Goal: Task Accomplishment & Management: Use online tool/utility

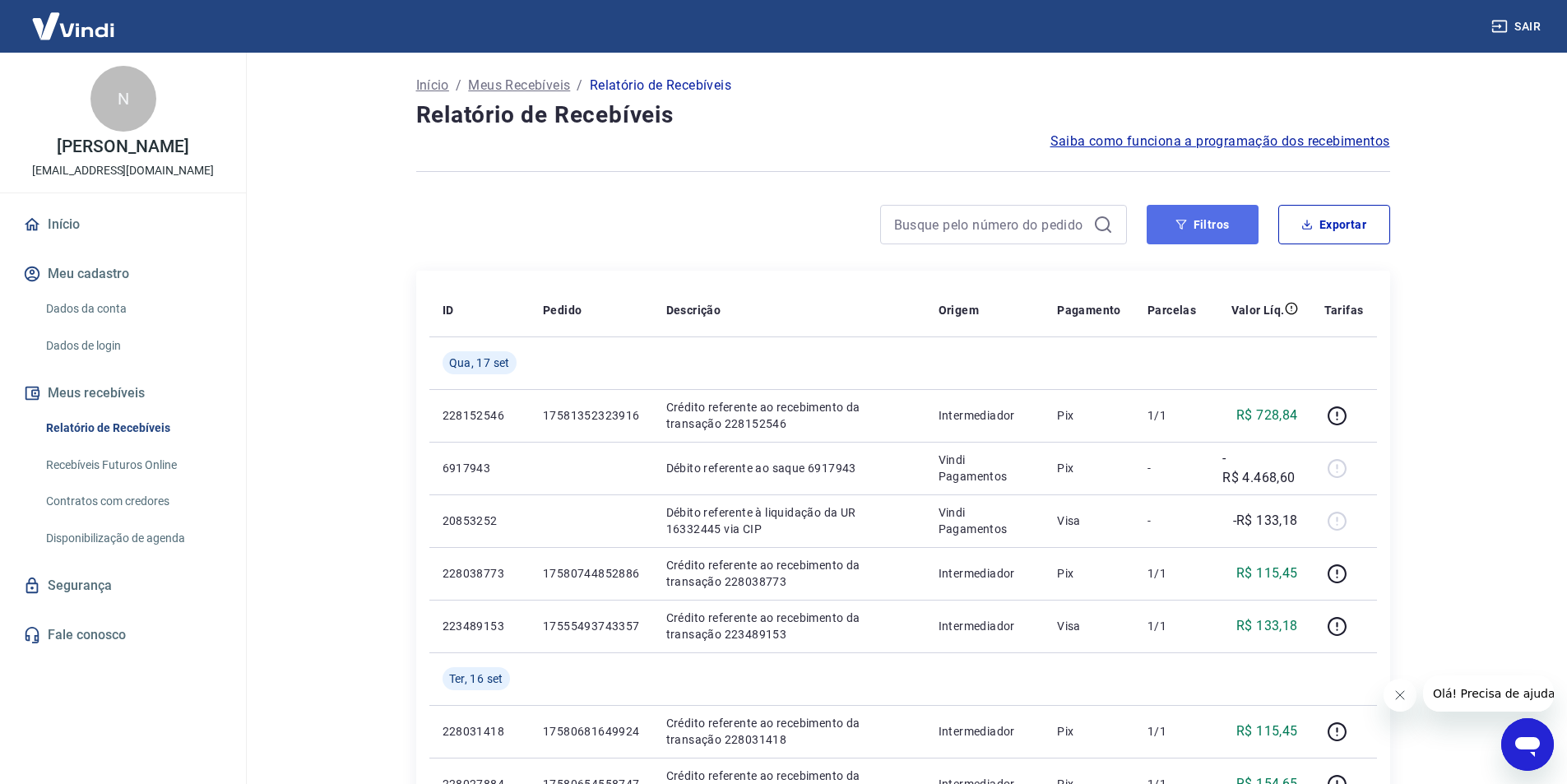
click at [1182, 223] on icon "button" at bounding box center [1181, 224] width 11 height 11
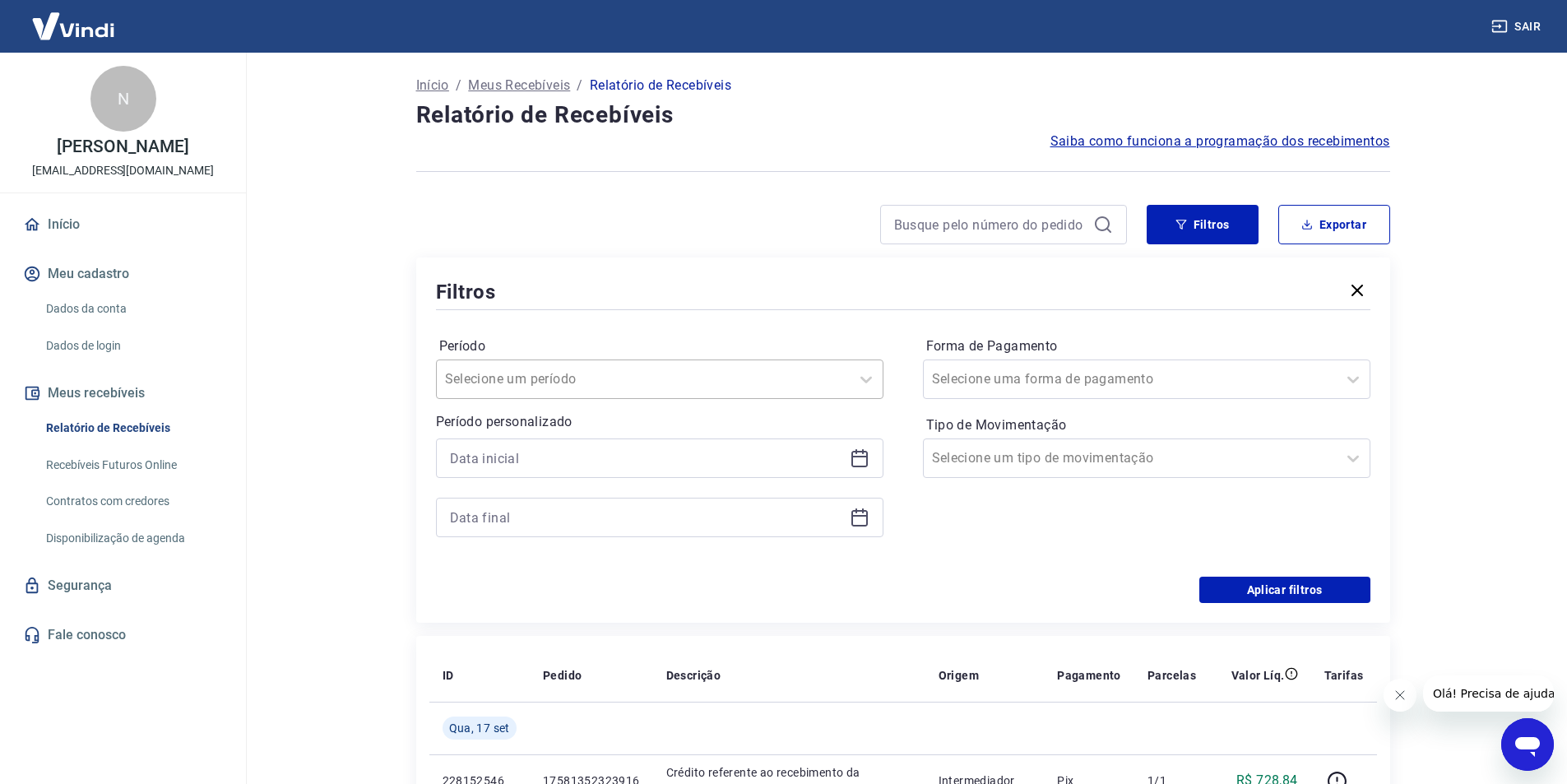
click at [641, 366] on div "Selecione um período" at bounding box center [642, 379] width 413 height 30
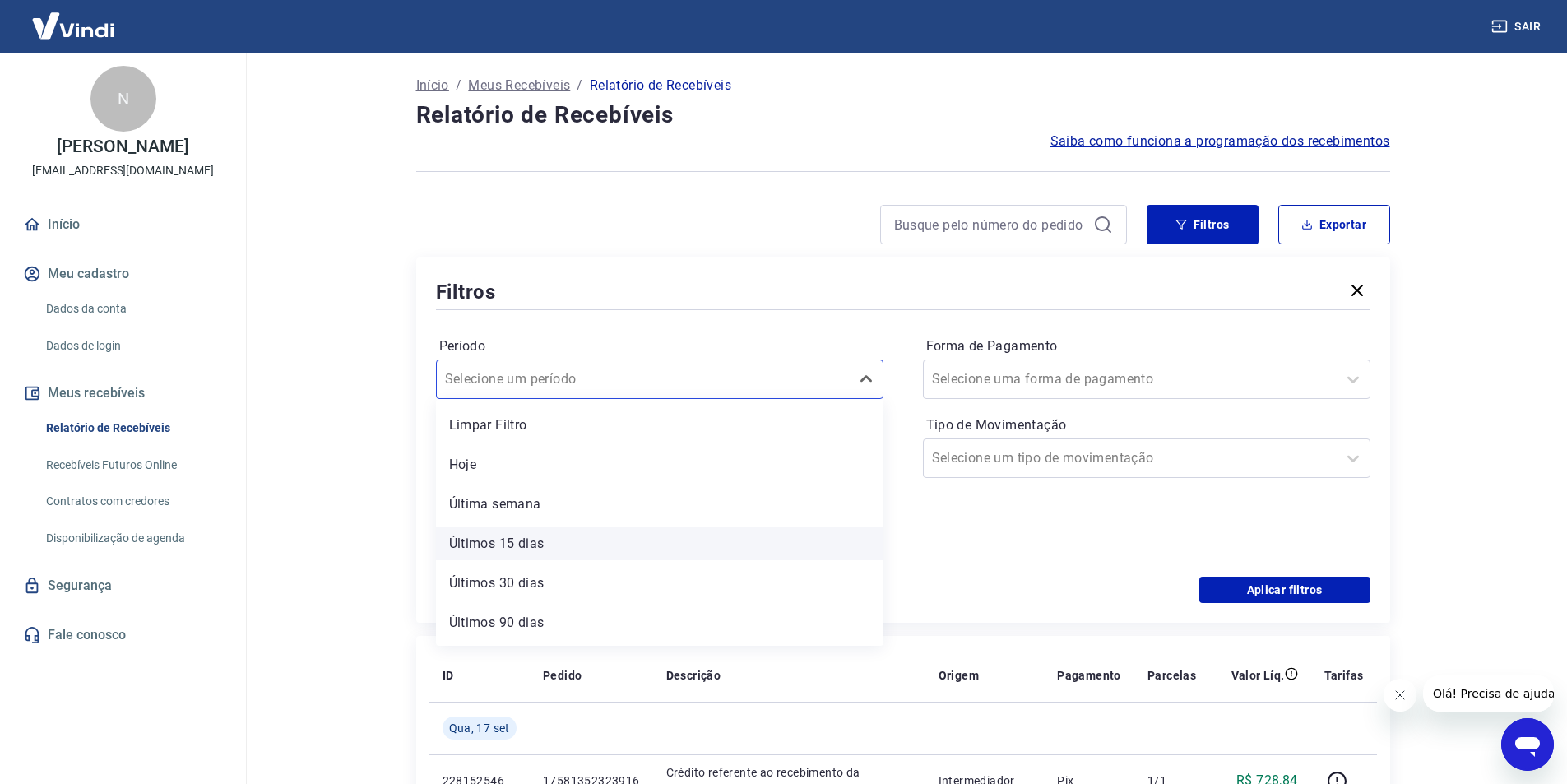
scroll to position [36, 0]
click at [484, 378] on input "Período" at bounding box center [528, 379] width 167 height 20
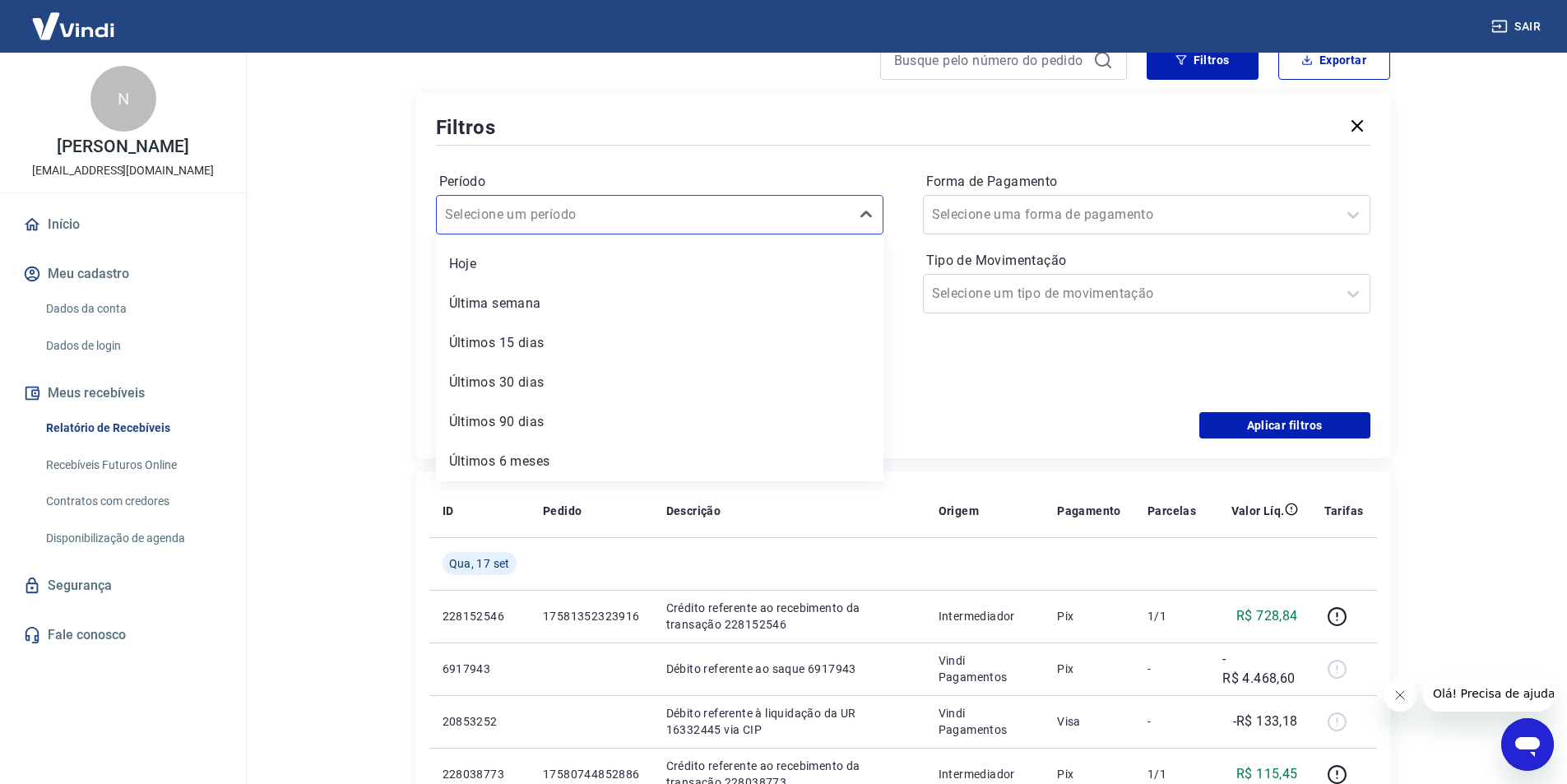
click at [504, 463] on div "Últimos 6 meses" at bounding box center [660, 462] width 448 height 33
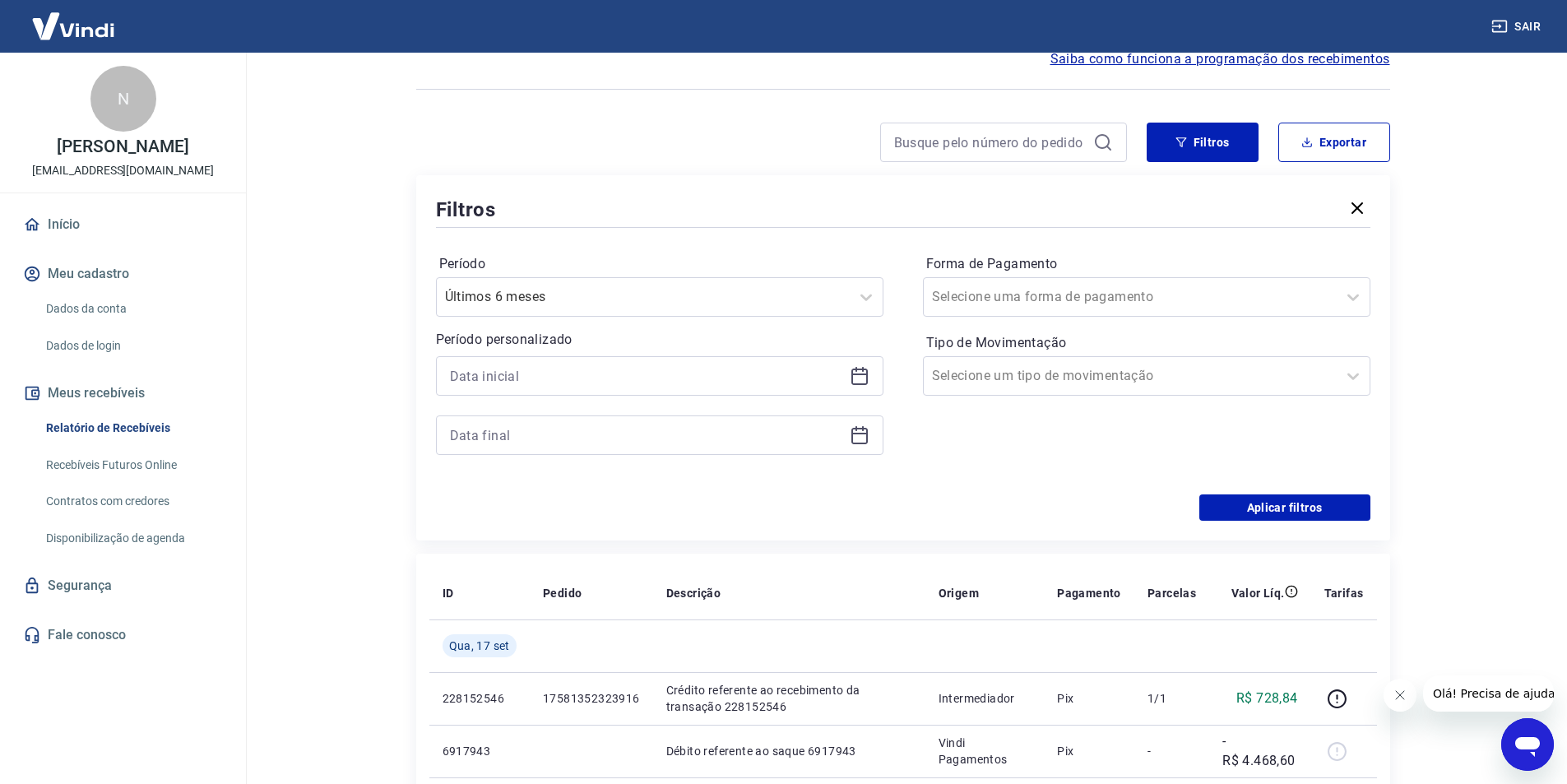
scroll to position [0, 0]
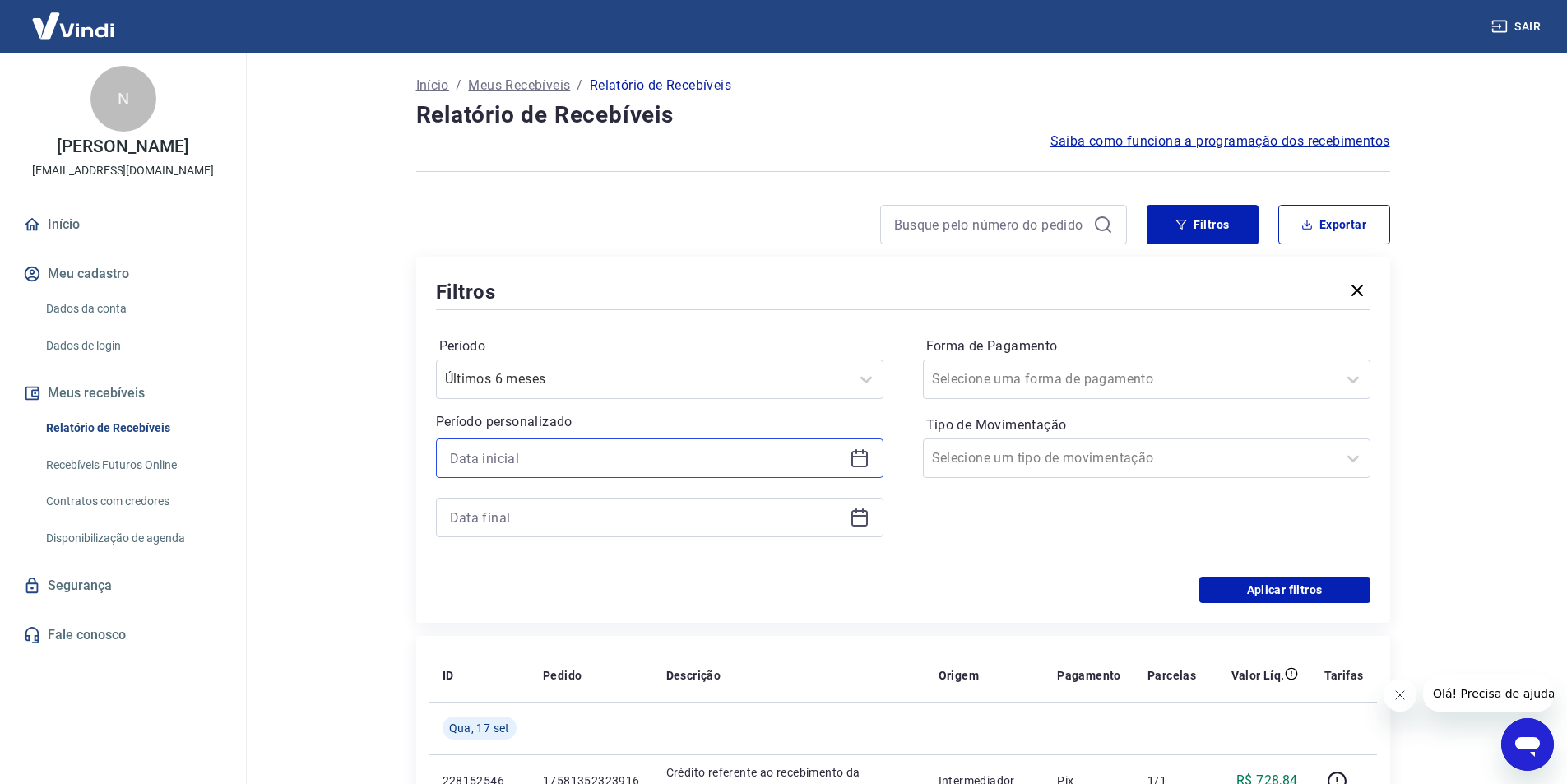
click at [509, 465] on input at bounding box center [647, 458] width 394 height 25
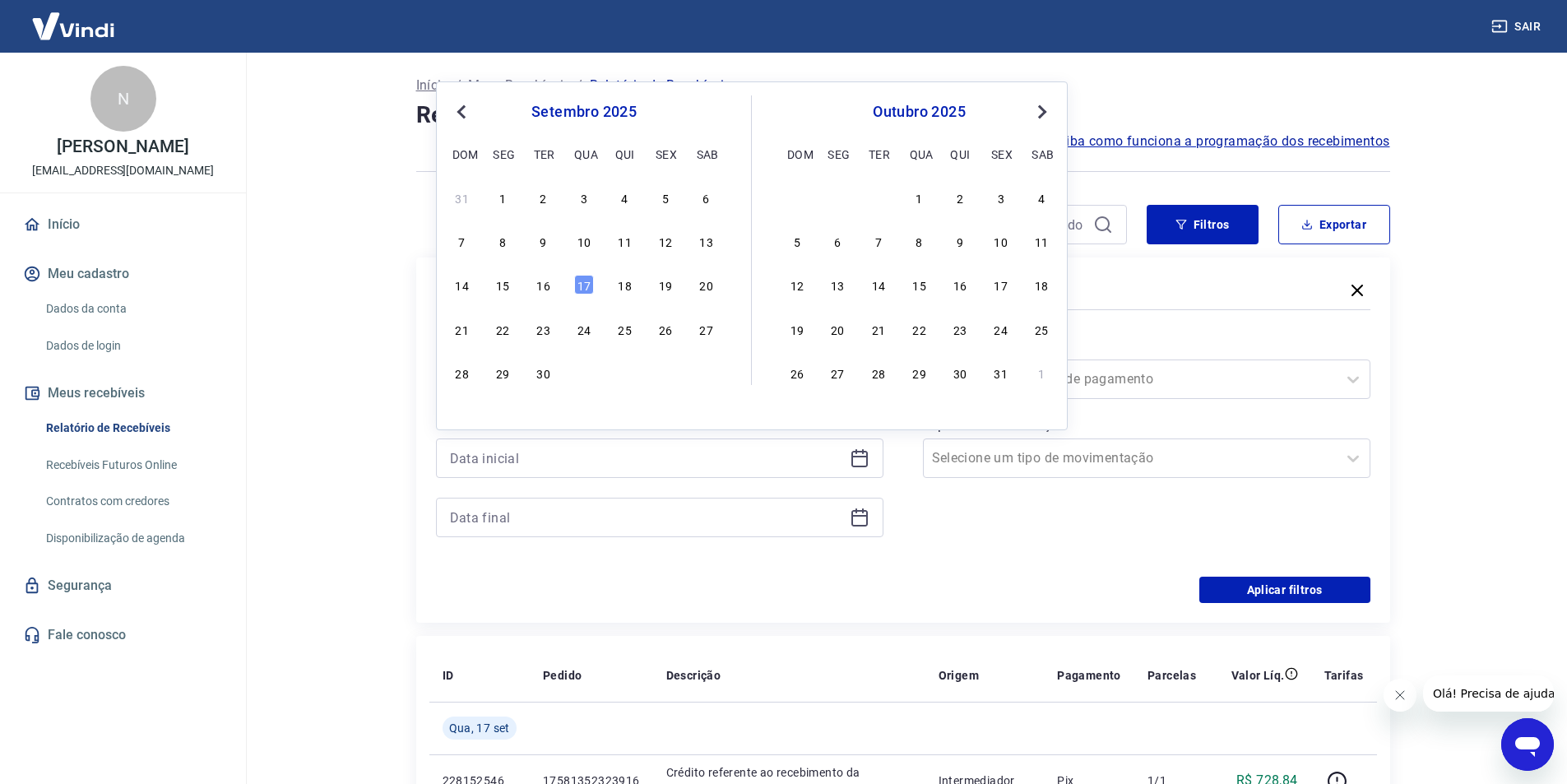
click at [464, 113] on span "Previous Month" at bounding box center [464, 111] width 0 height 19
click at [464, 112] on span "Previous Month" at bounding box center [464, 111] width 0 height 19
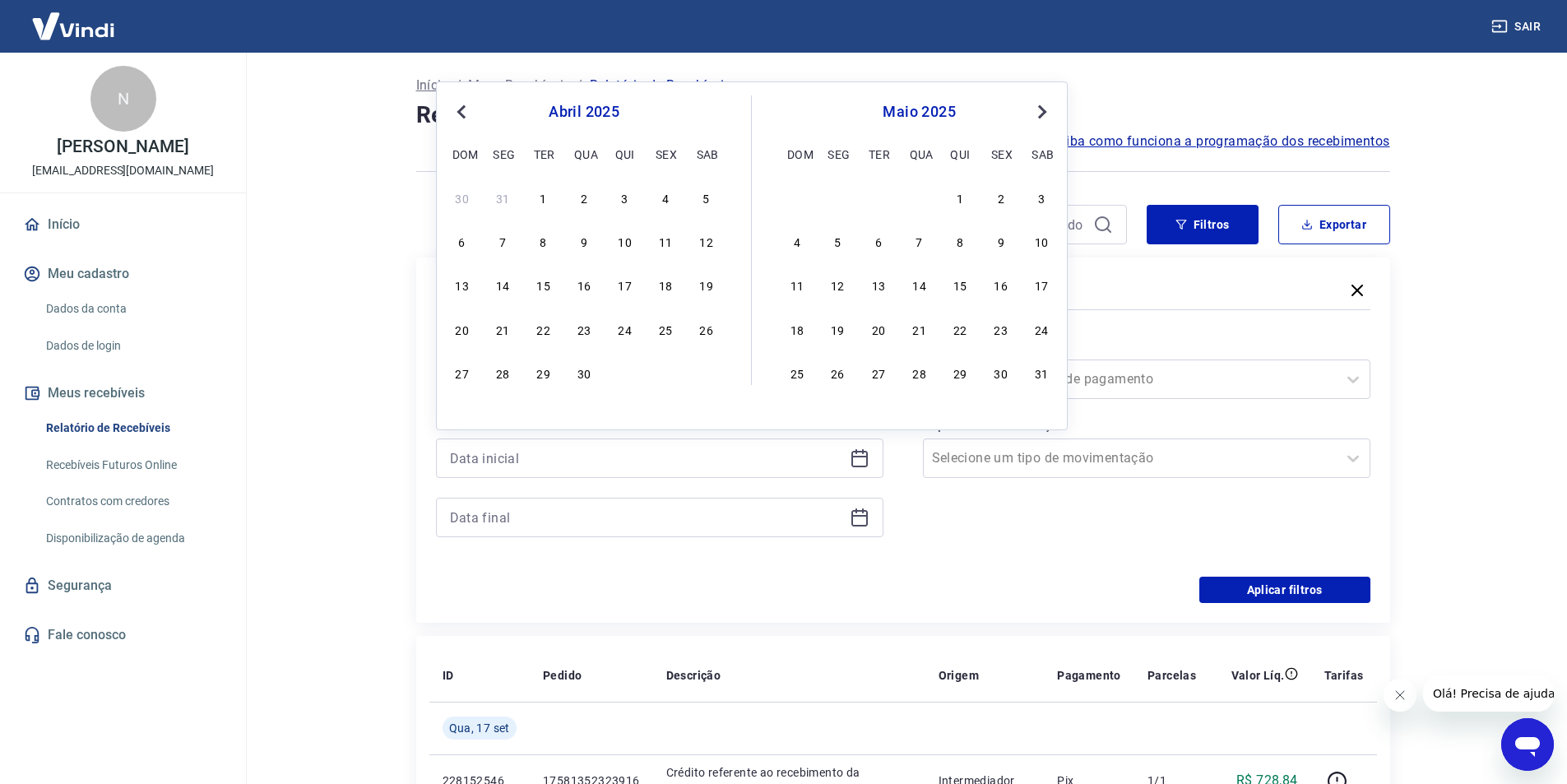
click at [464, 112] on span "Previous Month" at bounding box center [464, 111] width 0 height 19
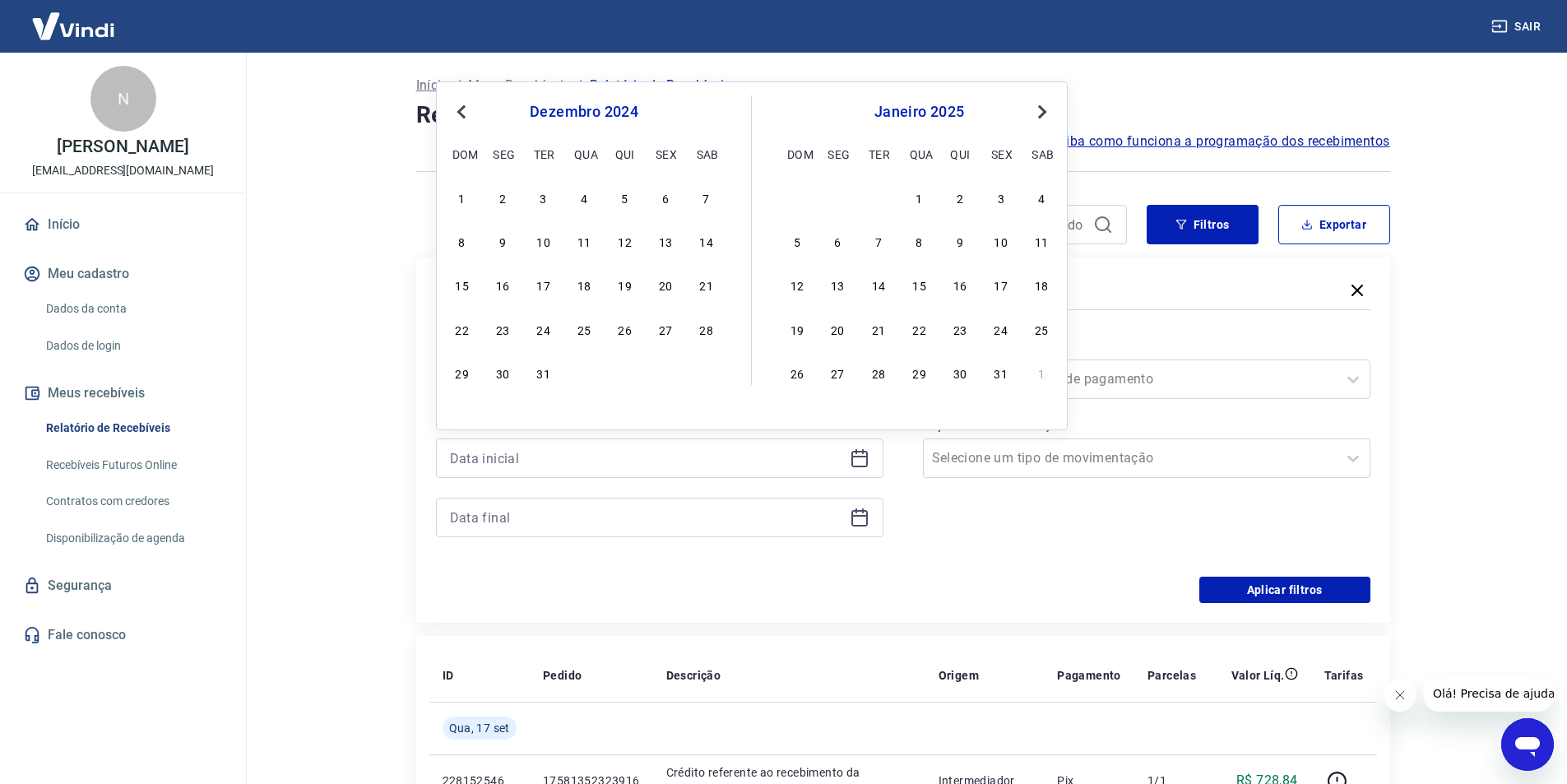
click at [464, 112] on span "Previous Month" at bounding box center [464, 111] width 0 height 19
click at [550, 198] on div "1" at bounding box center [543, 197] width 20 height 20
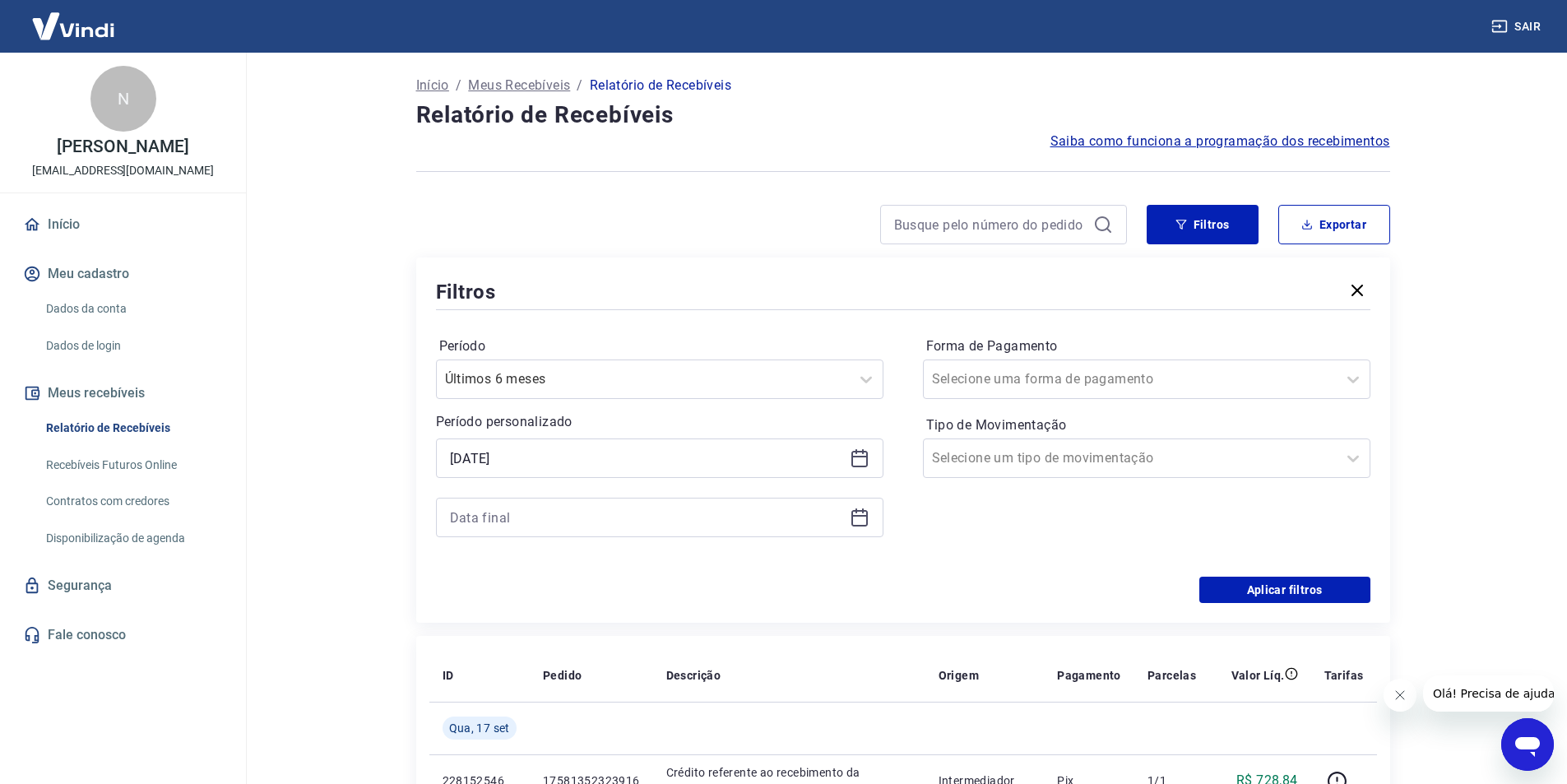
type input "[DATE]"
click at [587, 514] on input at bounding box center [647, 517] width 394 height 25
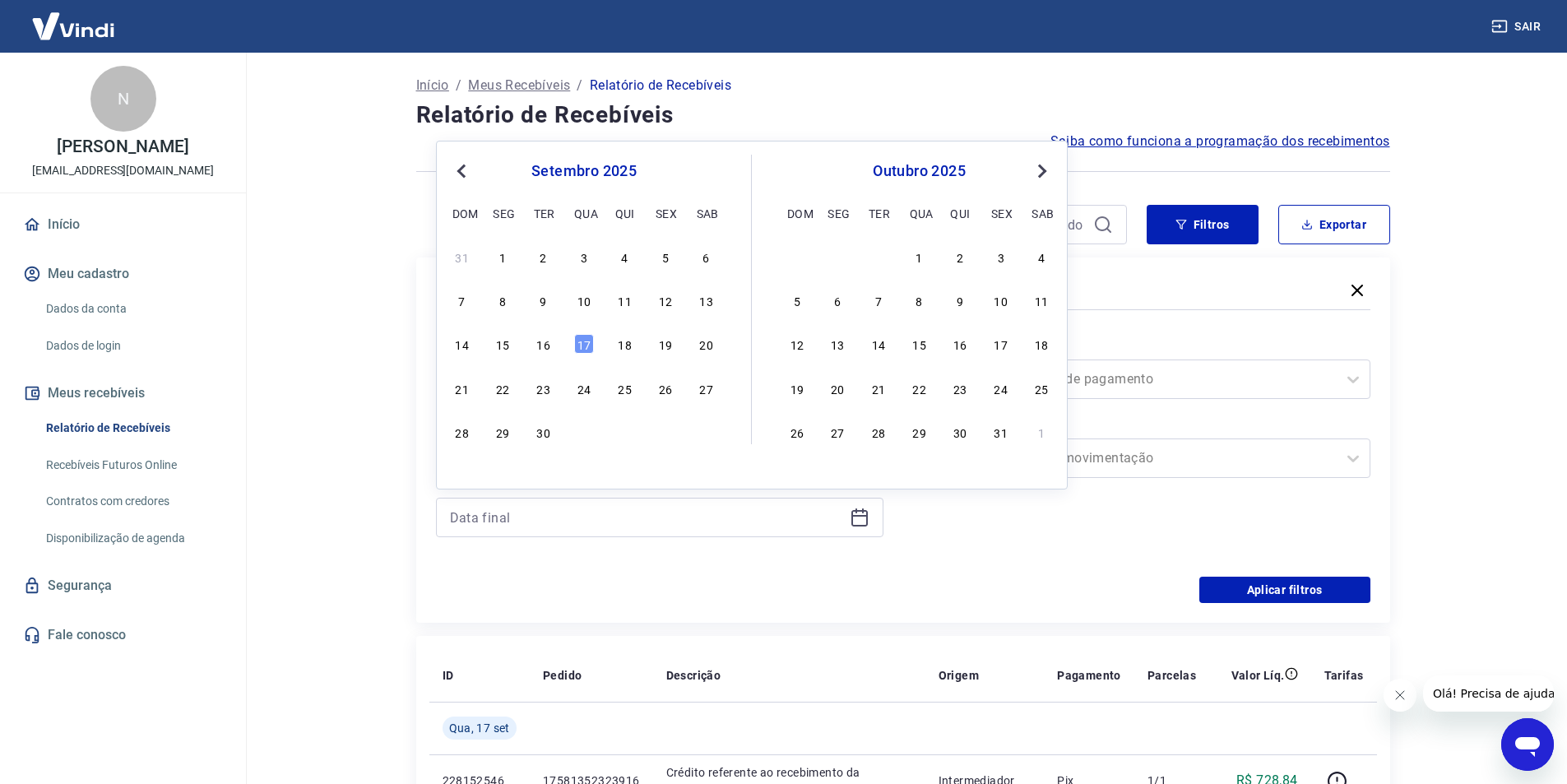
click at [1044, 166] on button "Next Month" at bounding box center [1042, 171] width 20 height 20
click at [921, 435] on div "31" at bounding box center [919, 432] width 20 height 20
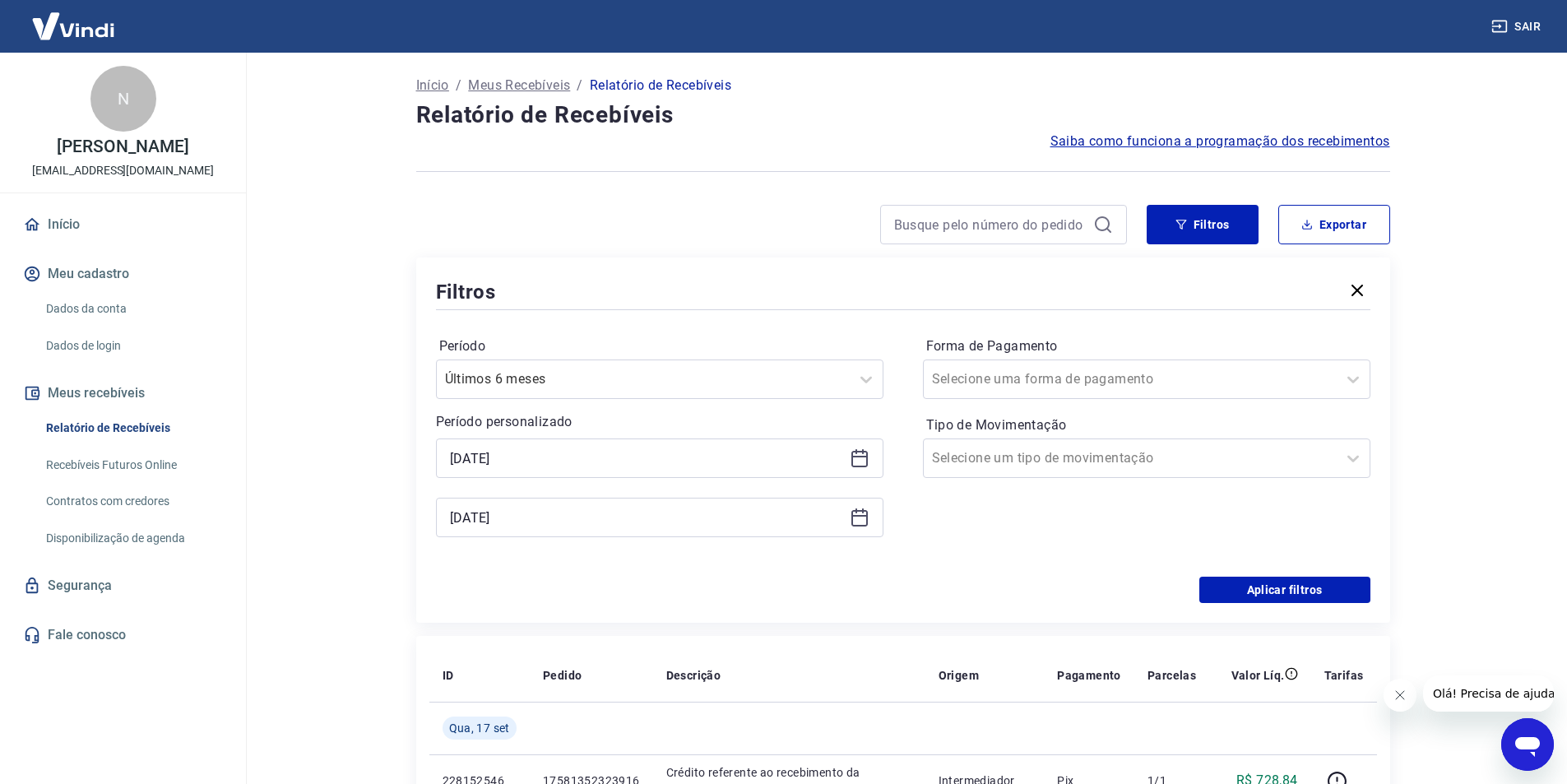
type input "[DATE]"
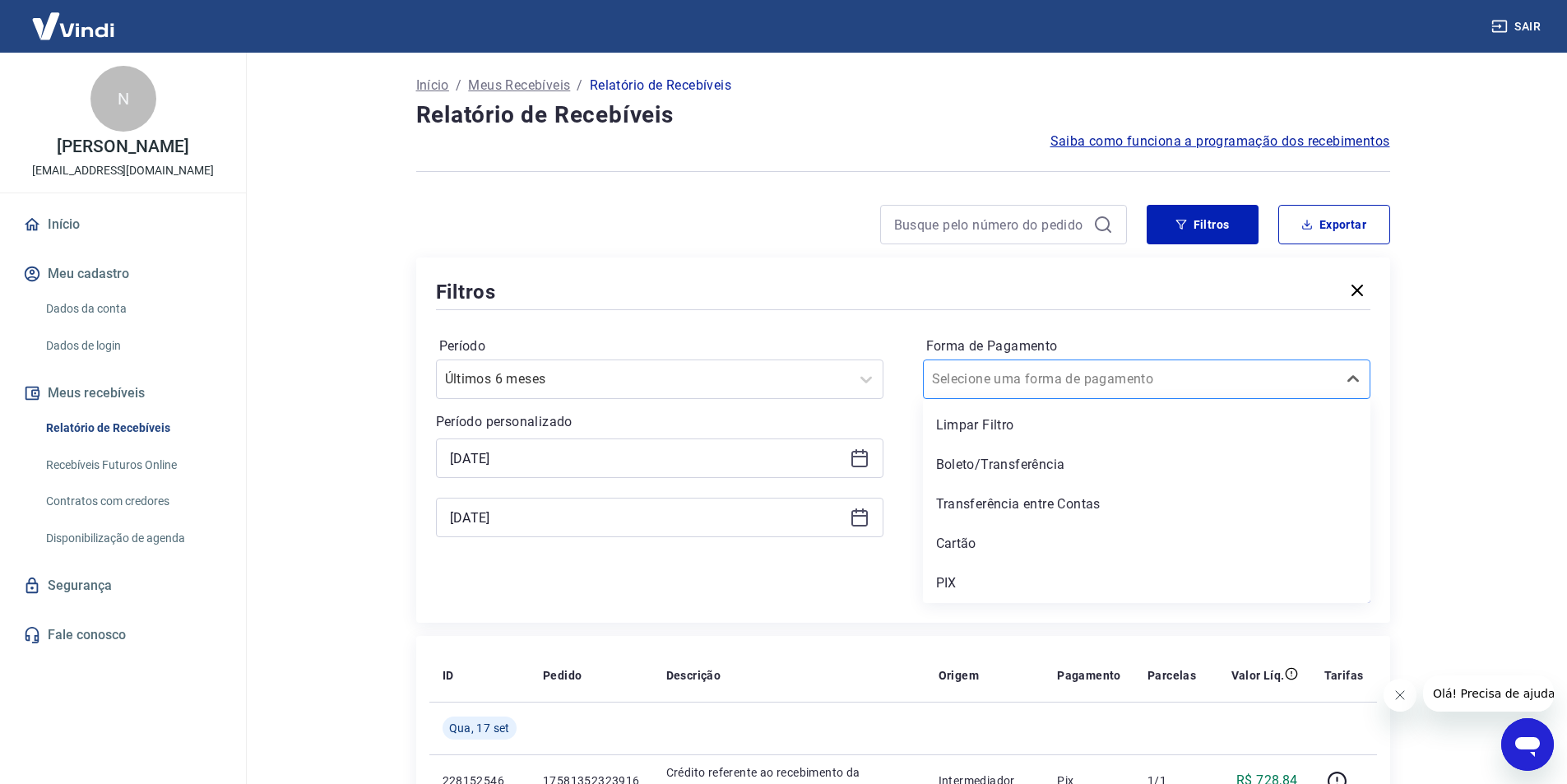
click at [1034, 380] on input "Forma de Pagamento" at bounding box center [1016, 379] width 167 height 20
click at [951, 536] on div "Cartão" at bounding box center [1146, 544] width 448 height 33
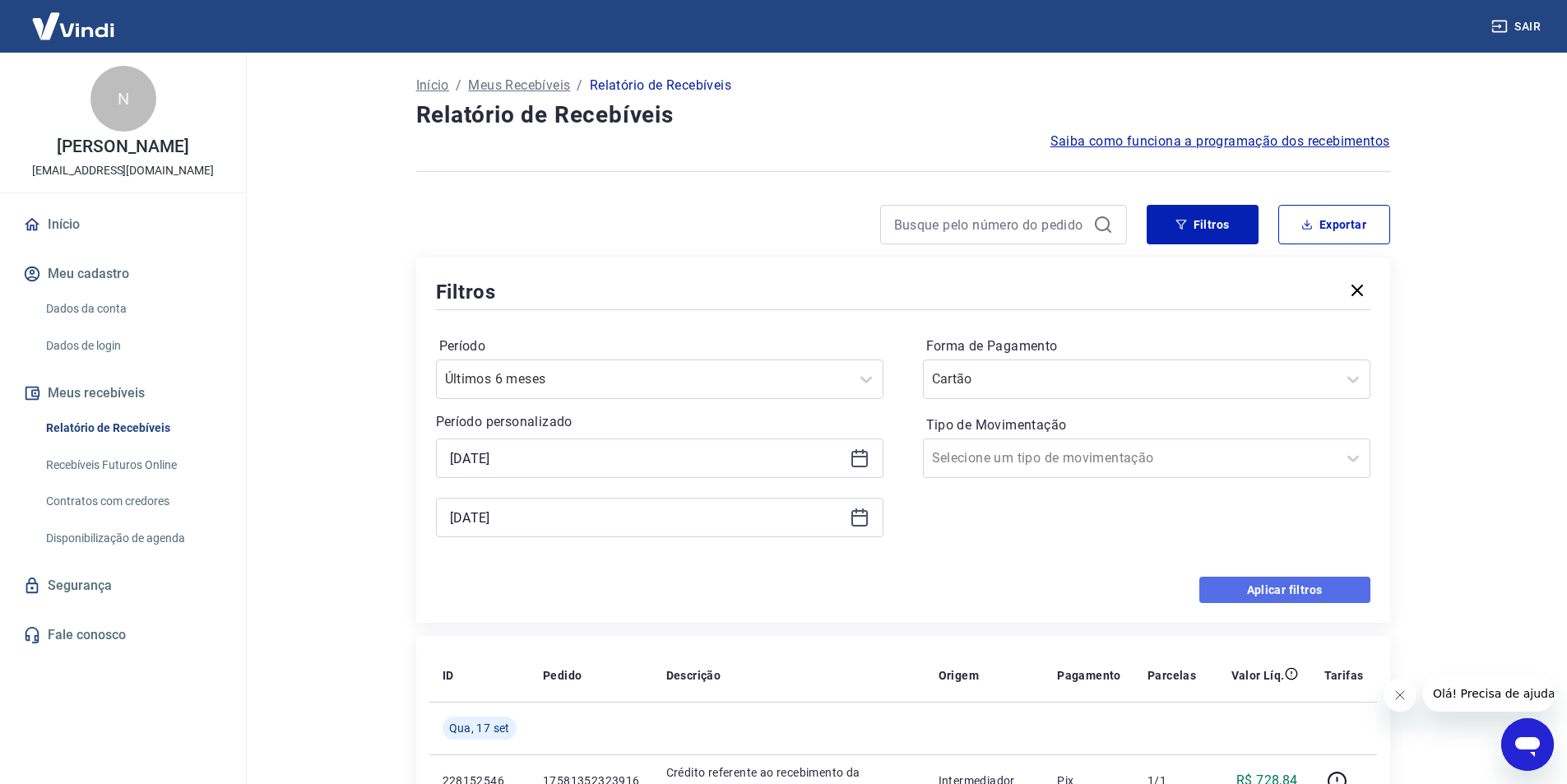
click at [1252, 580] on button "Aplicar filtros" at bounding box center [1285, 590] width 171 height 26
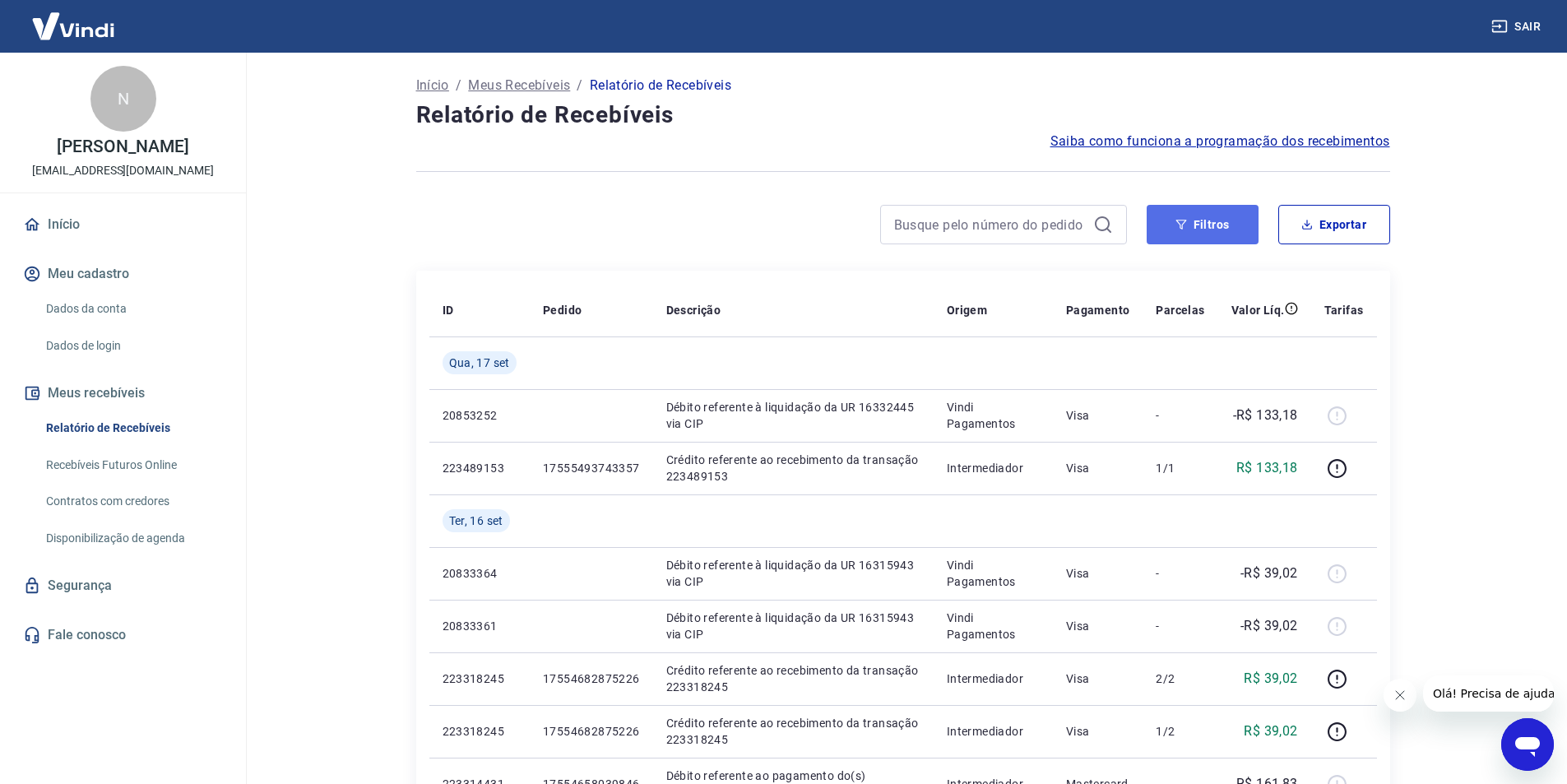
click at [1218, 223] on button "Filtros" at bounding box center [1203, 224] width 112 height 39
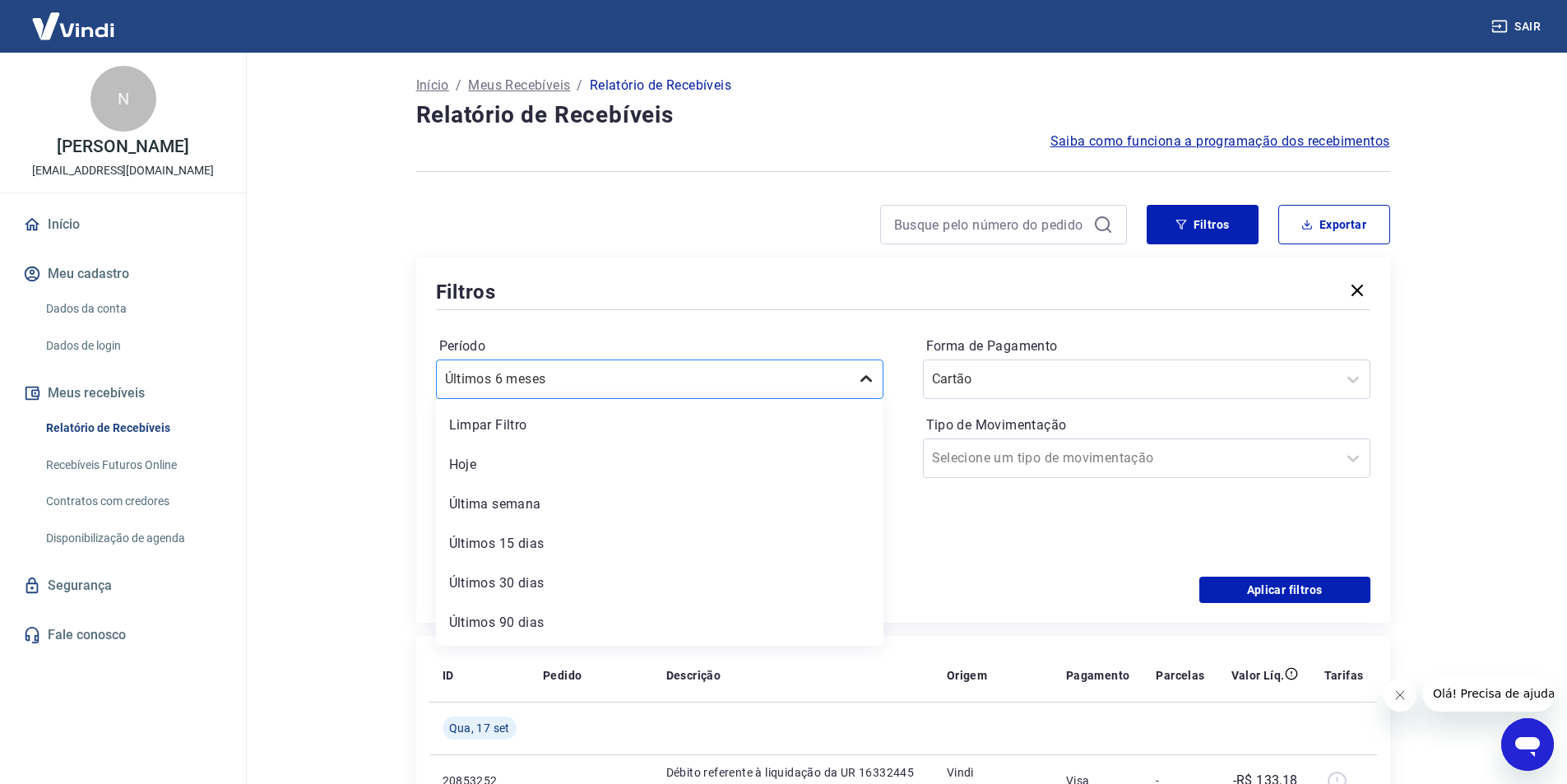
click at [859, 378] on icon at bounding box center [866, 379] width 20 height 20
click at [498, 426] on div "Limpar Filtro" at bounding box center [660, 426] width 448 height 33
click at [517, 418] on p "Período personalizado" at bounding box center [660, 421] width 448 height 20
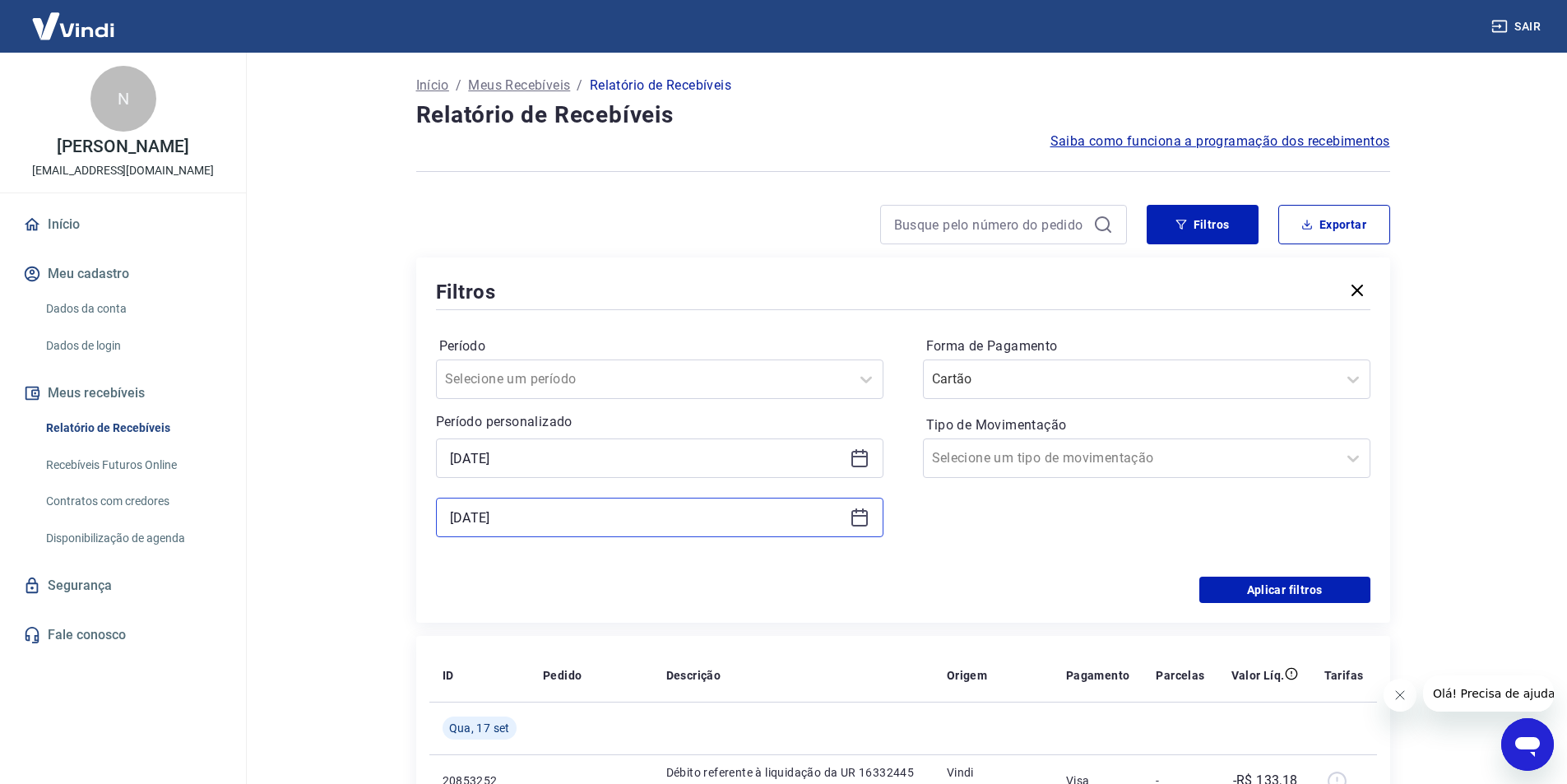
click at [527, 515] on input "[DATE]" at bounding box center [647, 517] width 394 height 25
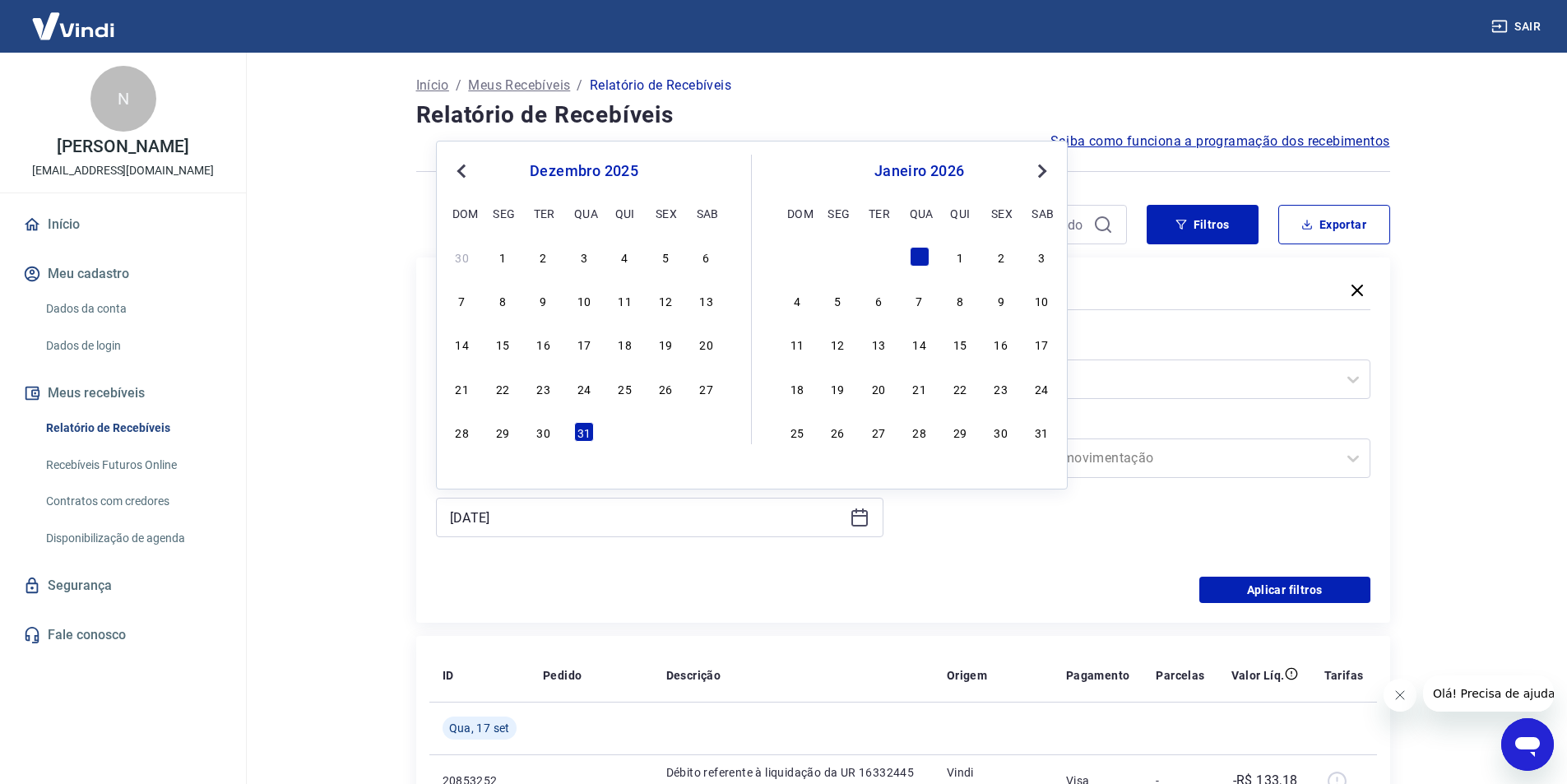
click at [464, 173] on span "Previous Month" at bounding box center [464, 171] width 0 height 19
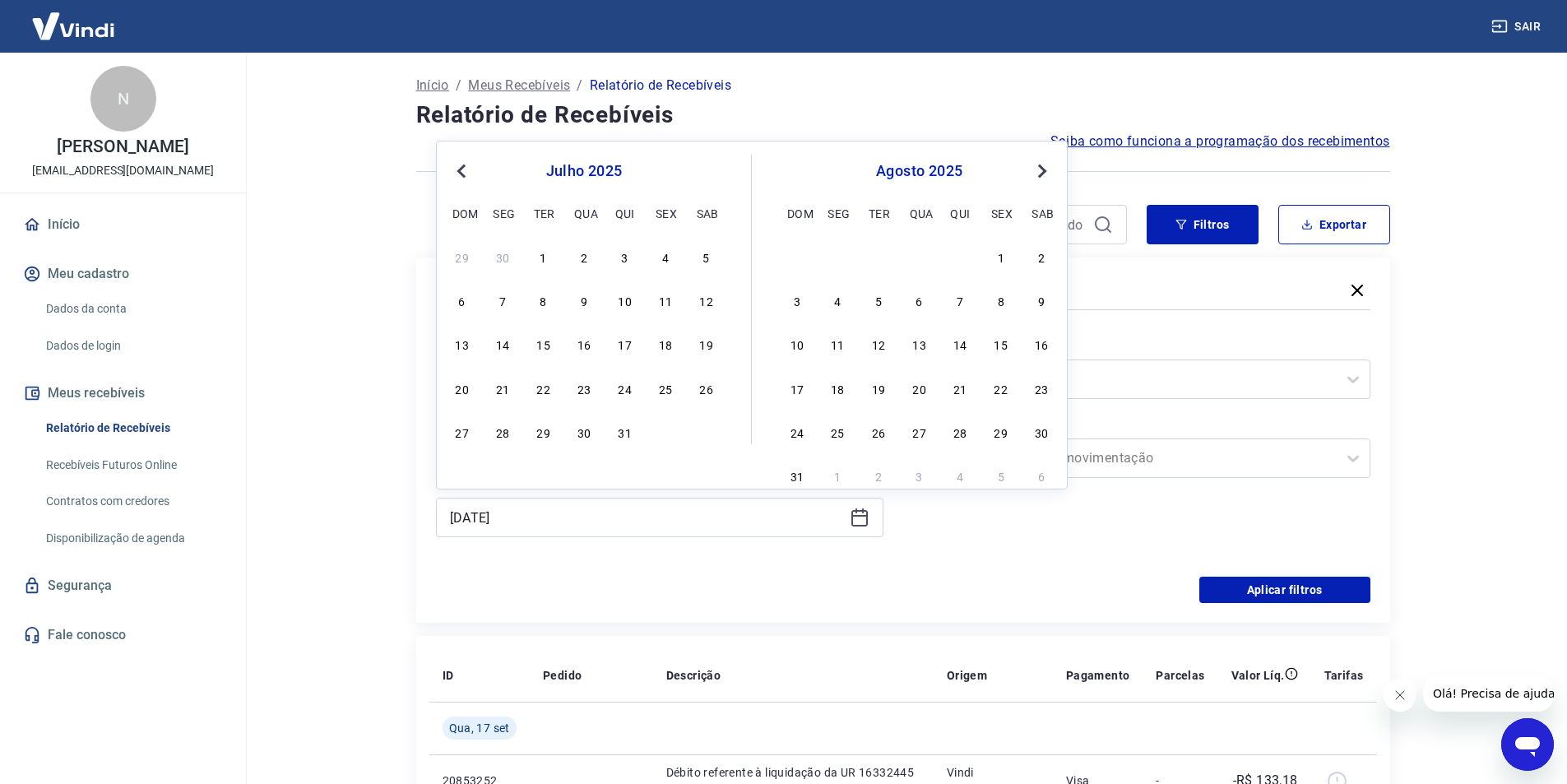
click at [464, 173] on span "Previous Month" at bounding box center [464, 171] width 0 height 19
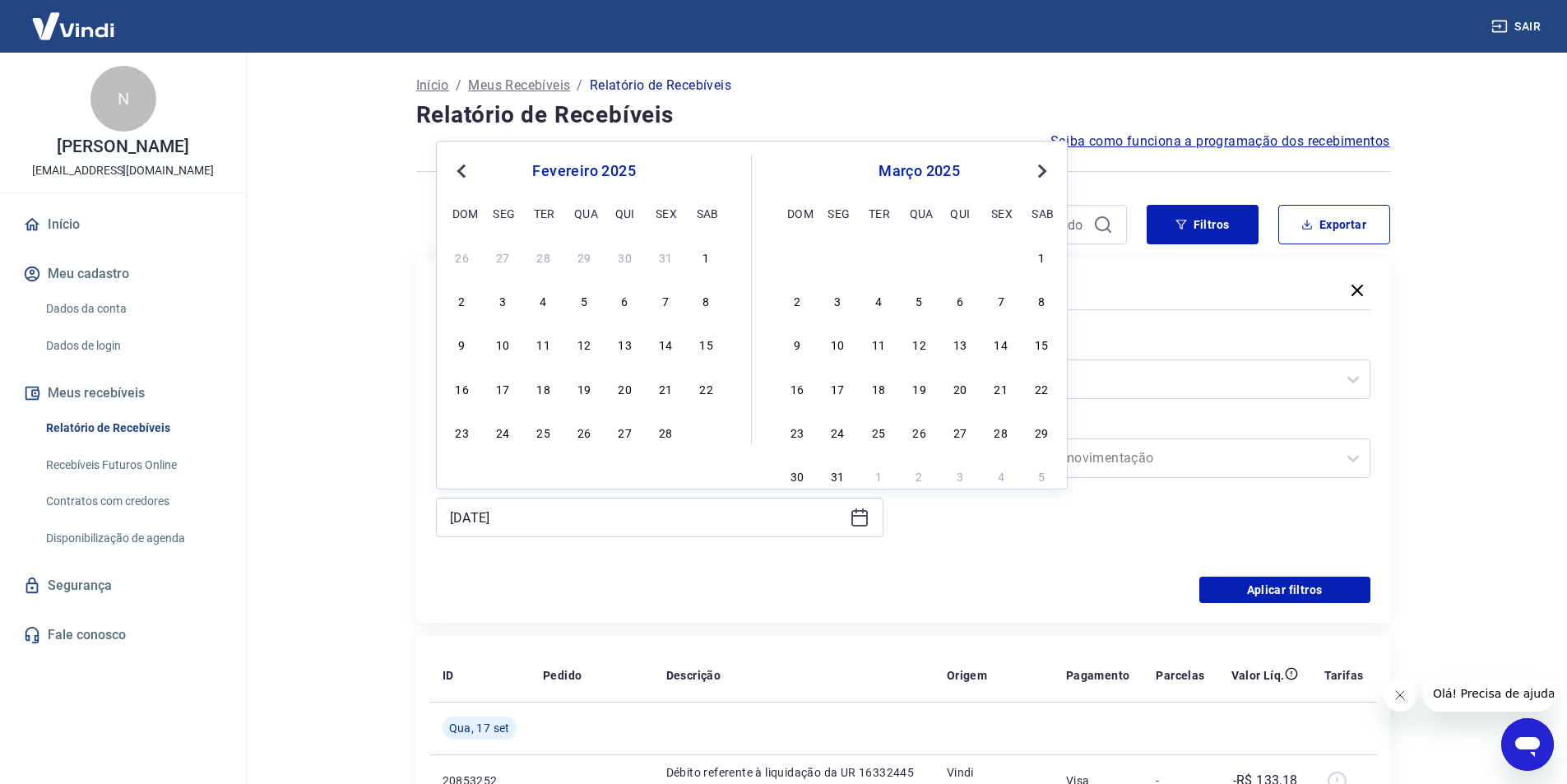
click at [464, 173] on span "Previous Month" at bounding box center [464, 171] width 0 height 19
click at [542, 430] on div "31" at bounding box center [543, 432] width 20 height 20
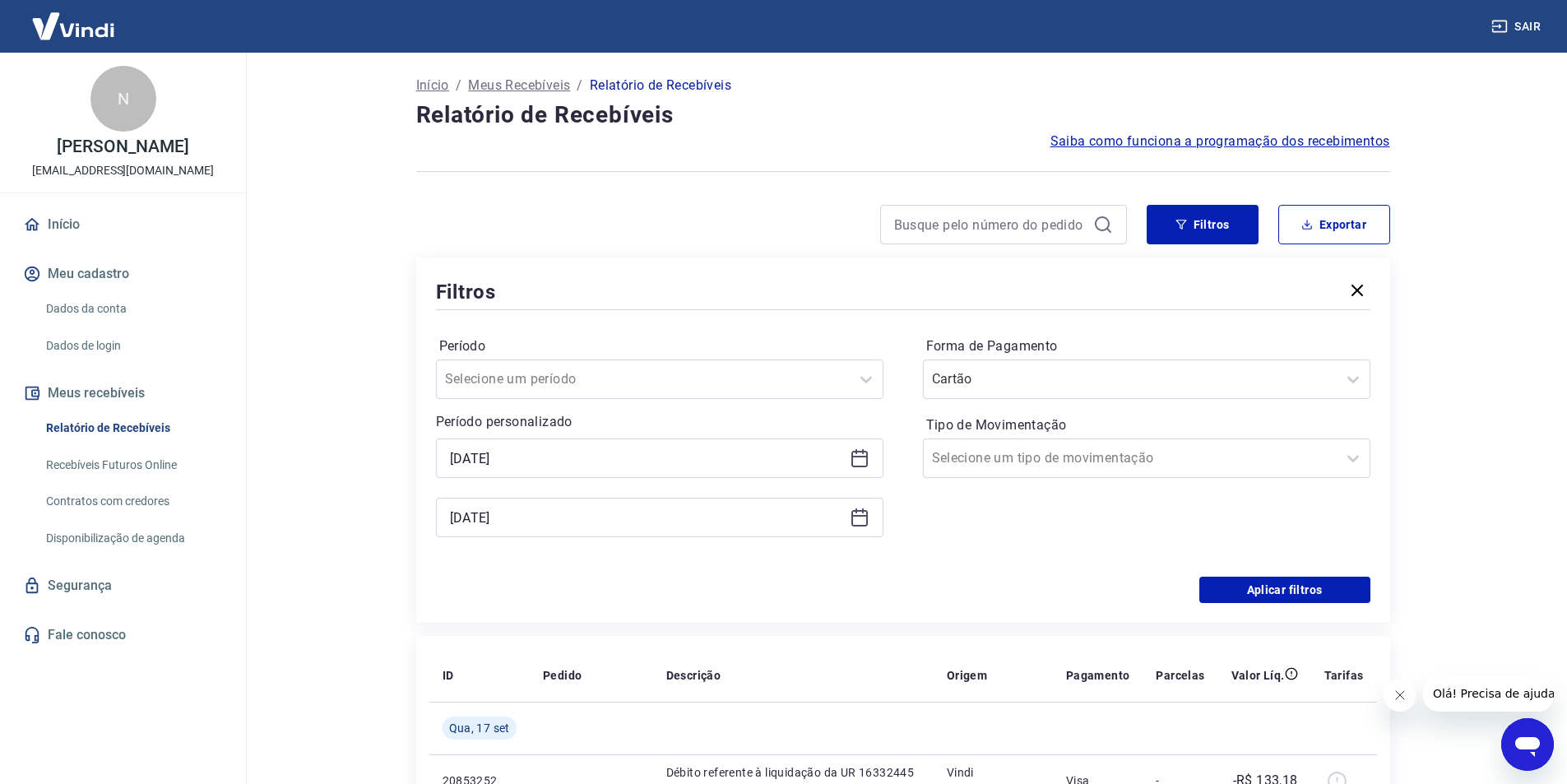
type input "[DATE]"
click at [1250, 462] on div at bounding box center [1131, 458] width 396 height 23
click at [1437, 465] on main "Início / Meus Recebíveis / Relatório de Recebíveis Relatório de Recebíveis Saib…" at bounding box center [903, 418] width 1329 height 731
click at [1270, 577] on button "Aplicar filtros" at bounding box center [1285, 590] width 171 height 26
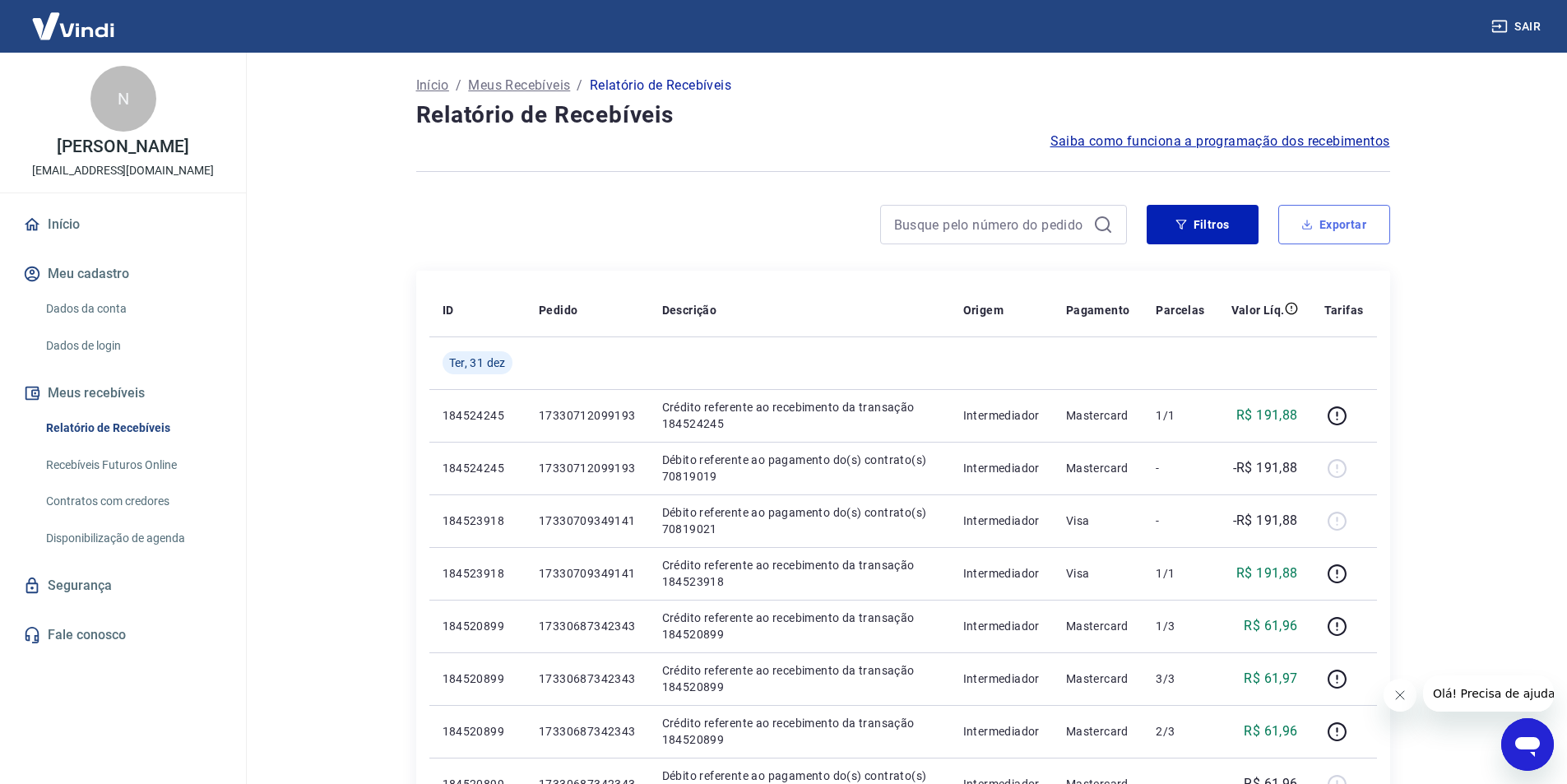
click at [1325, 225] on button "Exportar" at bounding box center [1335, 224] width 112 height 39
type input "[DATE]"
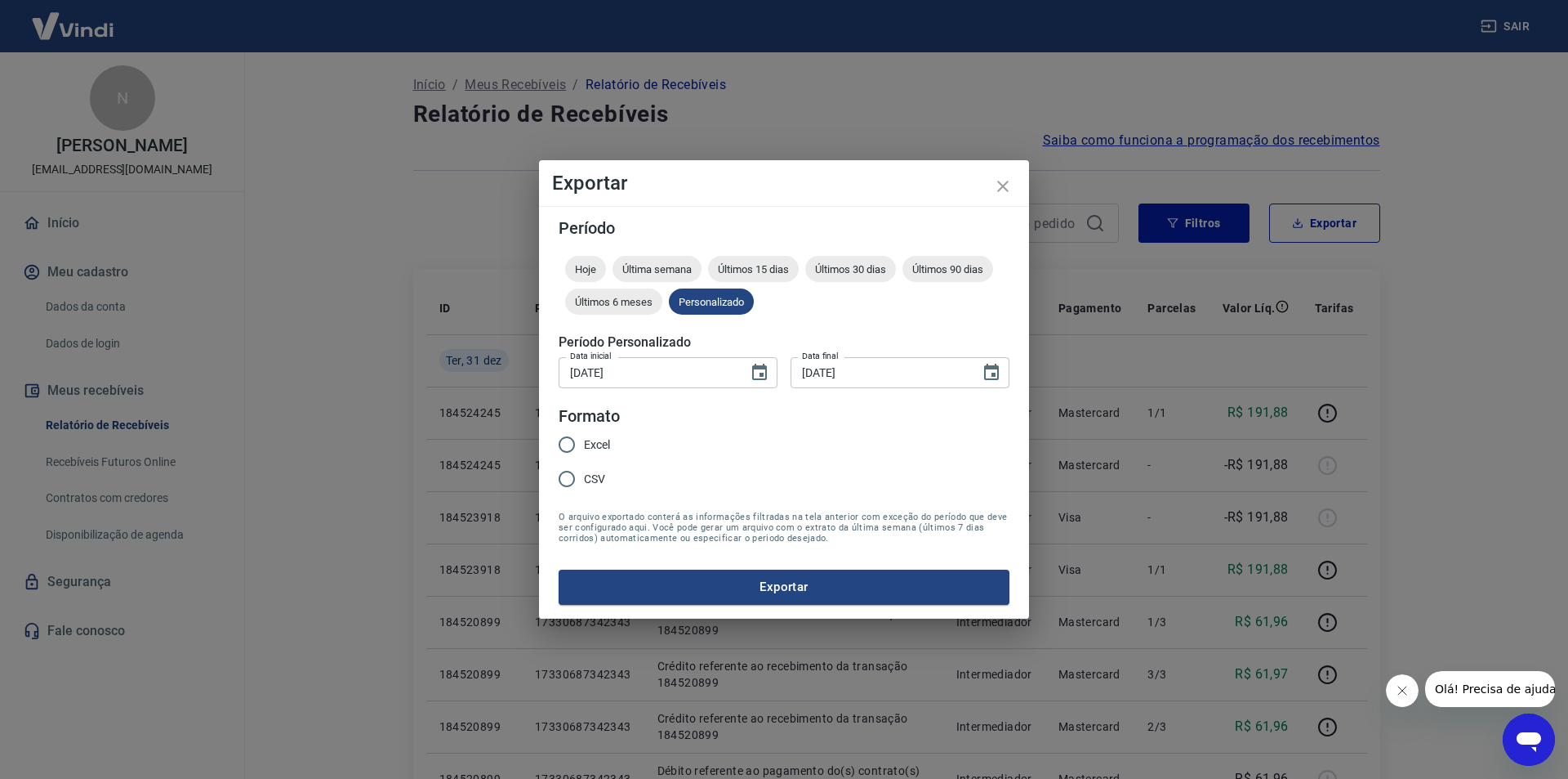
click at [564, 445] on input "Excel" at bounding box center [566, 444] width 34 height 34
radio input "true"
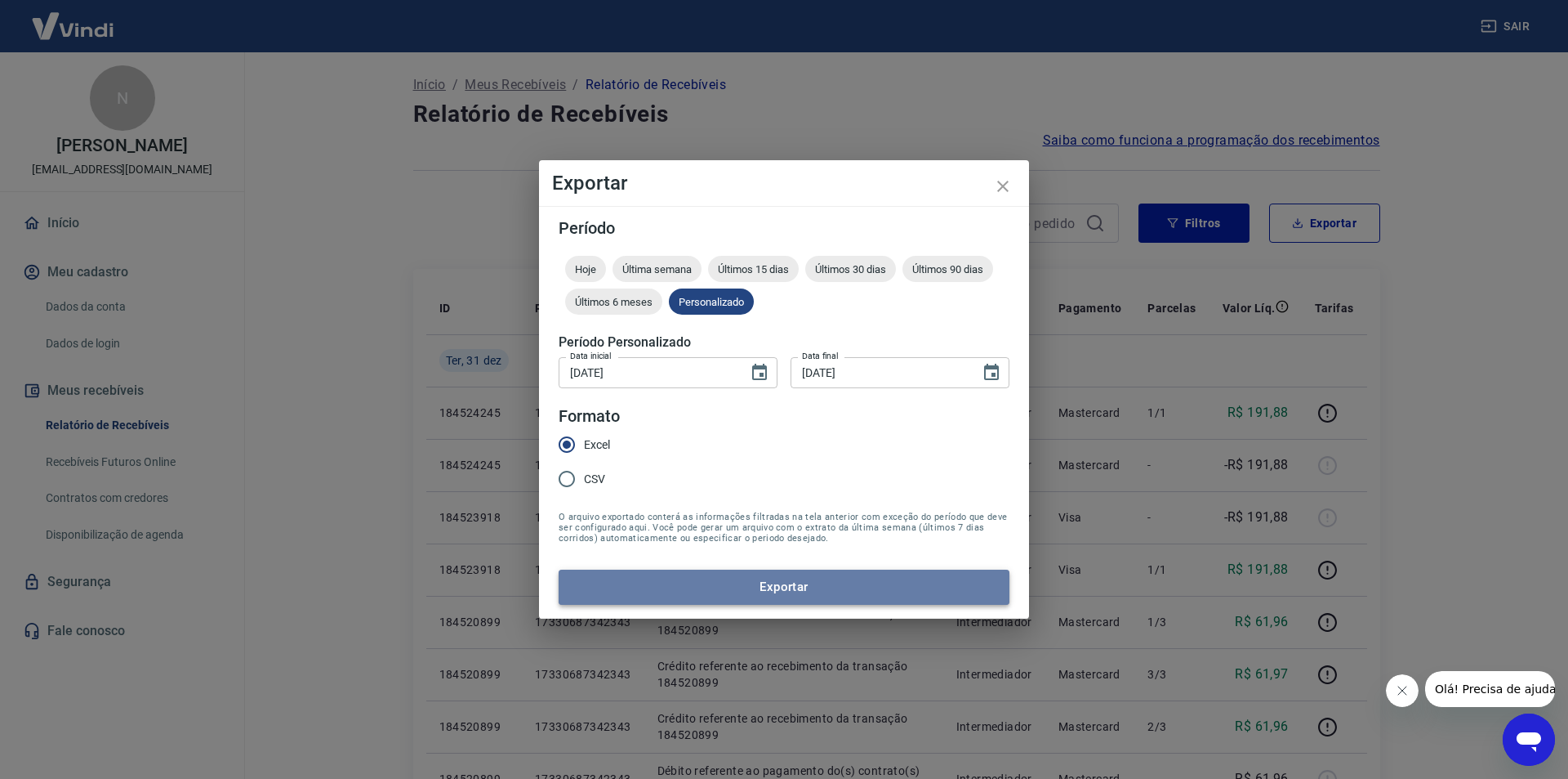
click at [801, 586] on button "Exportar" at bounding box center [784, 586] width 451 height 34
click at [768, 588] on button "Exportar" at bounding box center [784, 586] width 451 height 34
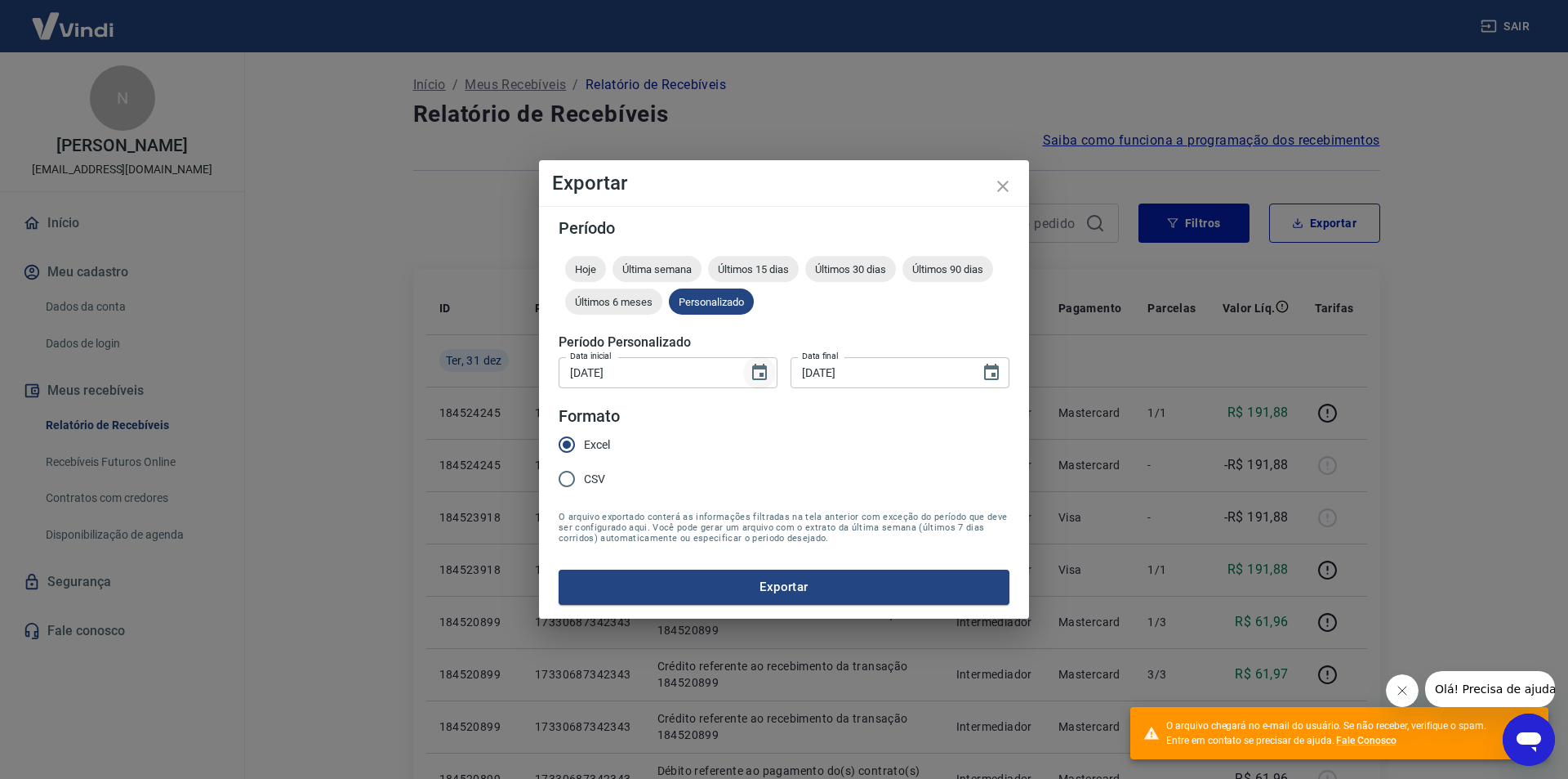
click at [759, 371] on icon "Choose date, selected date is 1 de out de 2024" at bounding box center [760, 373] width 20 height 20
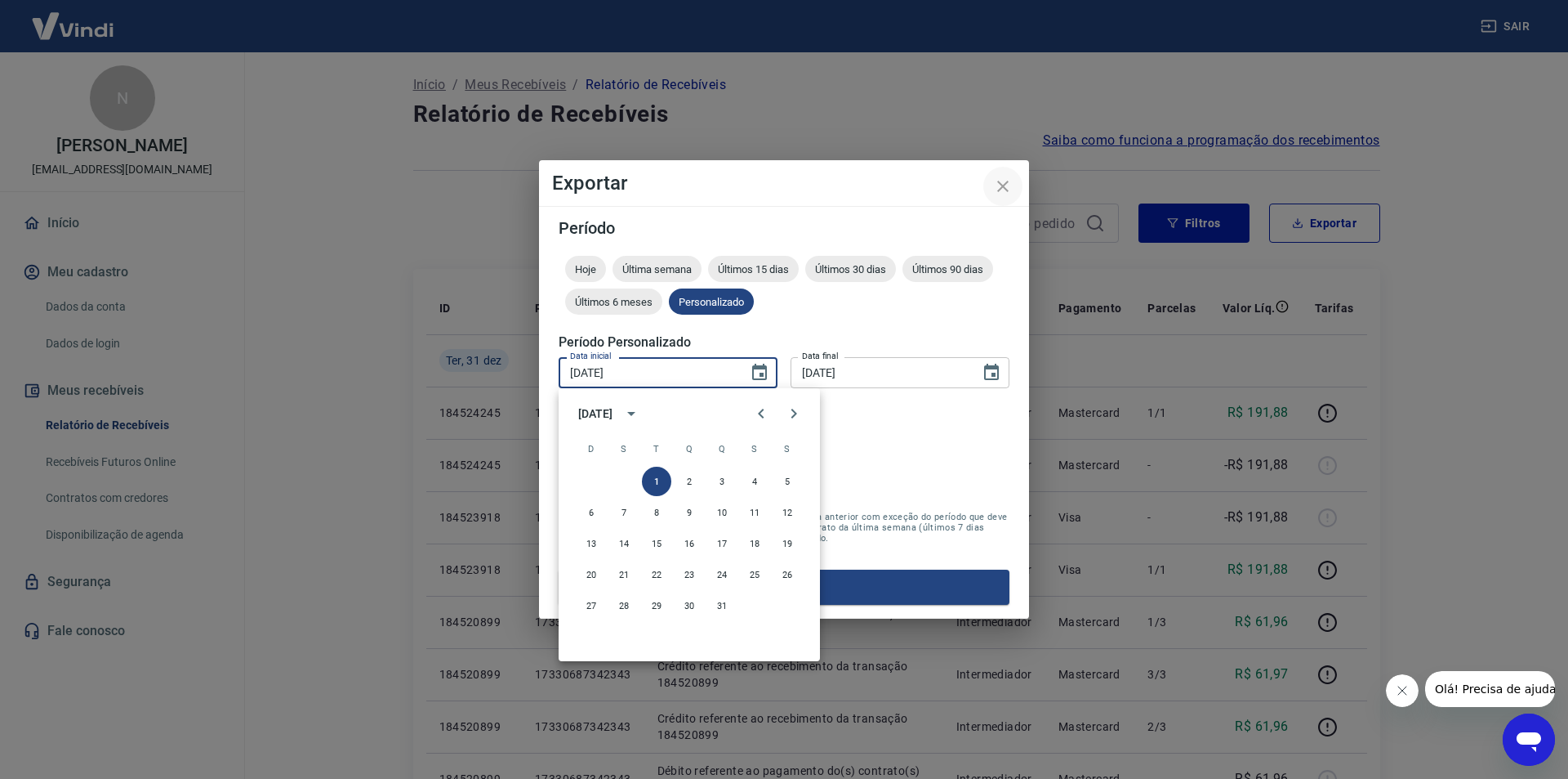
click at [1006, 186] on icon "close" at bounding box center [1003, 186] width 20 height 20
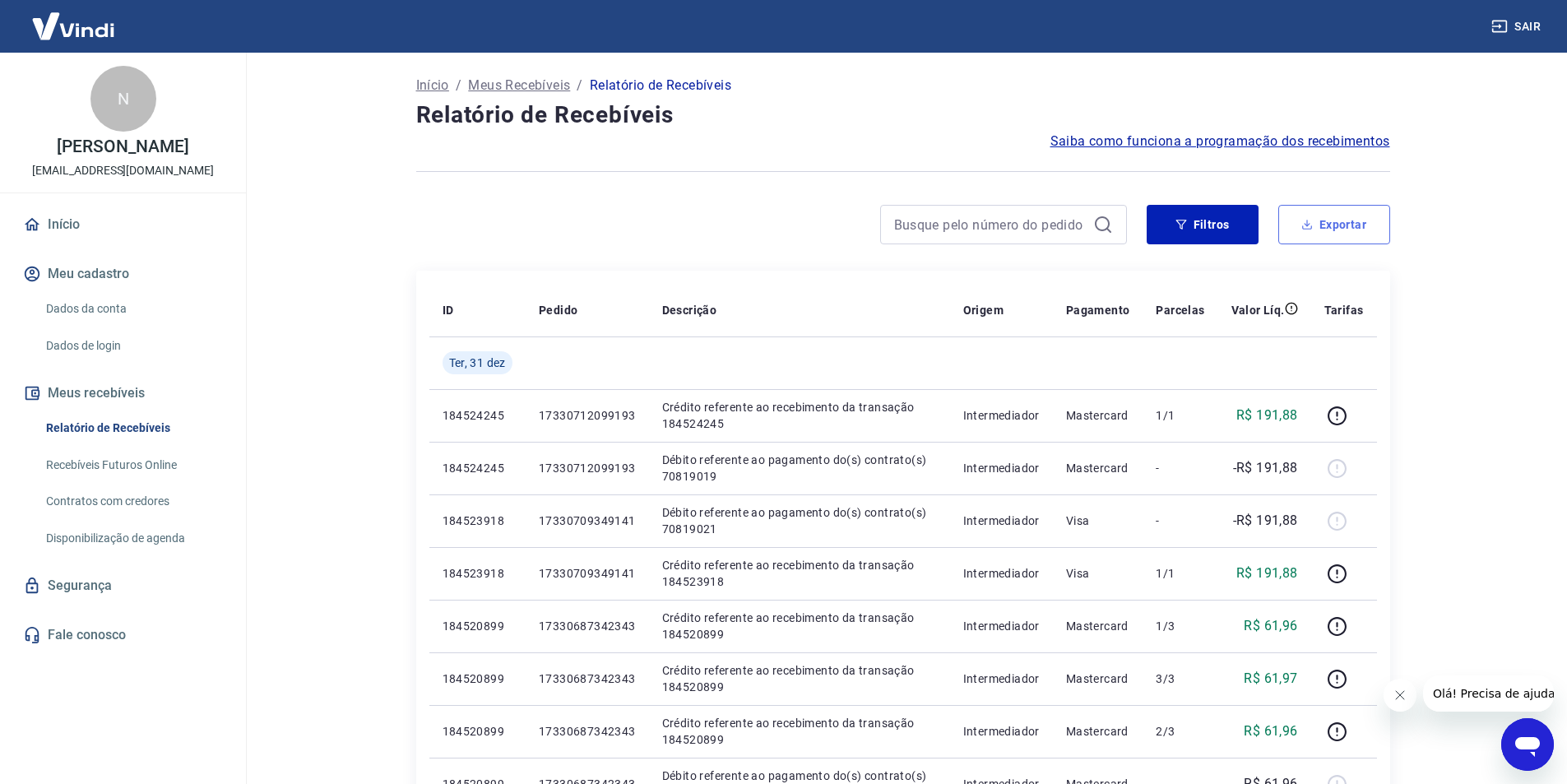
click at [1330, 234] on button "Exportar" at bounding box center [1335, 224] width 112 height 39
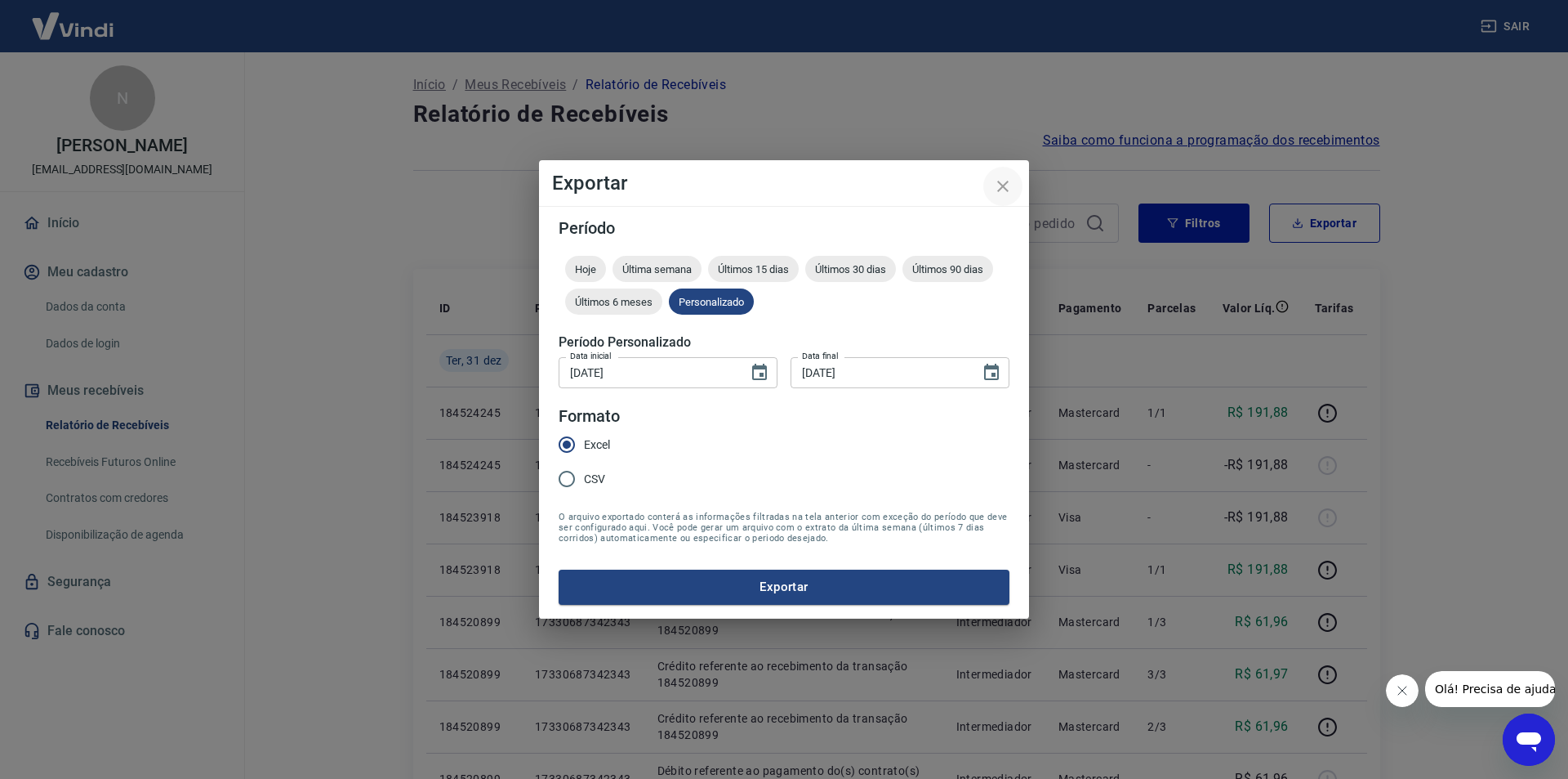
click at [1004, 192] on icon "close" at bounding box center [1003, 186] width 20 height 20
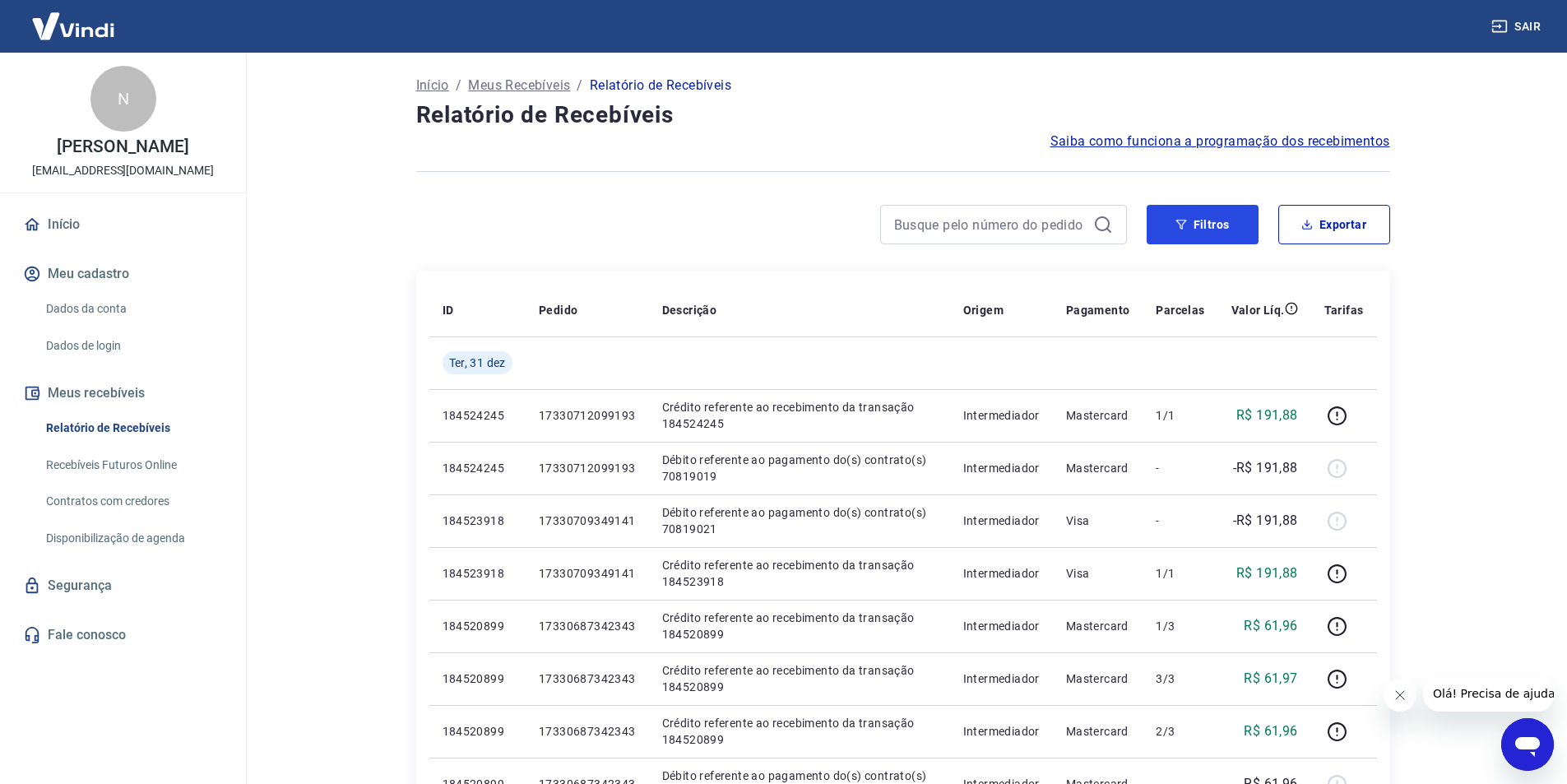
click at [1206, 225] on button "Filtros" at bounding box center [1203, 224] width 112 height 39
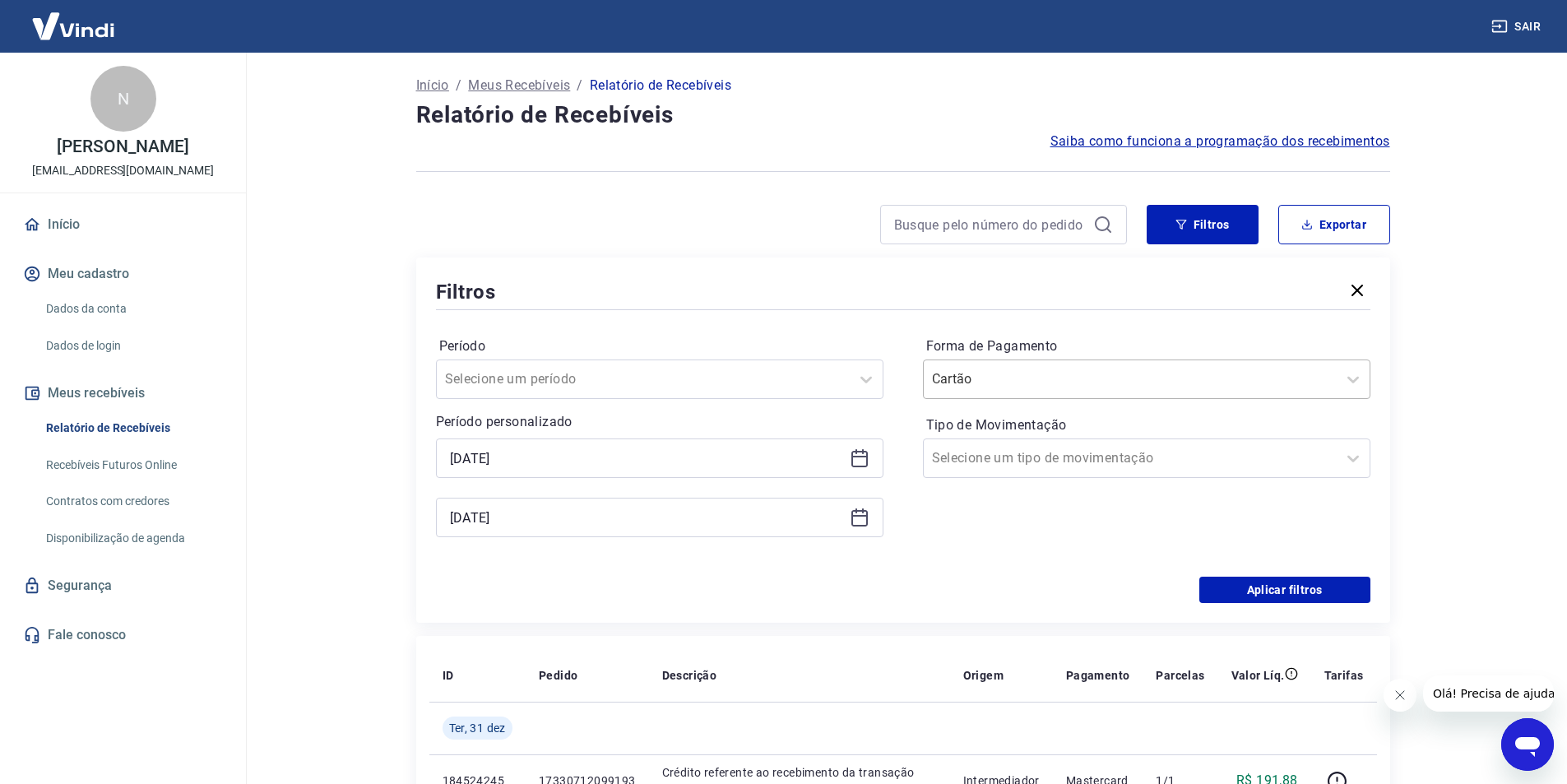
click at [1009, 369] on div at bounding box center [1131, 379] width 396 height 23
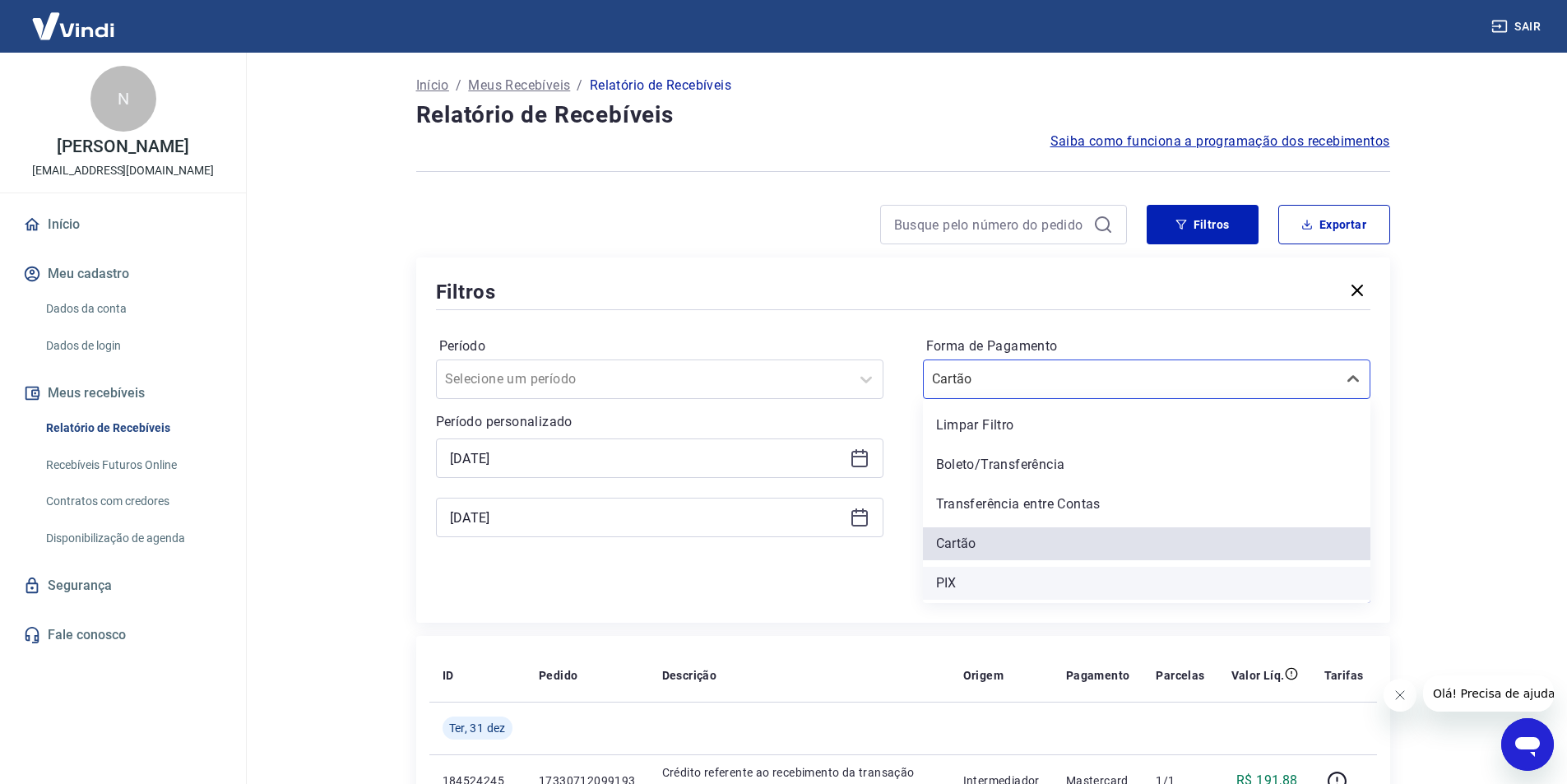
click at [955, 579] on div "PIX" at bounding box center [1146, 583] width 448 height 33
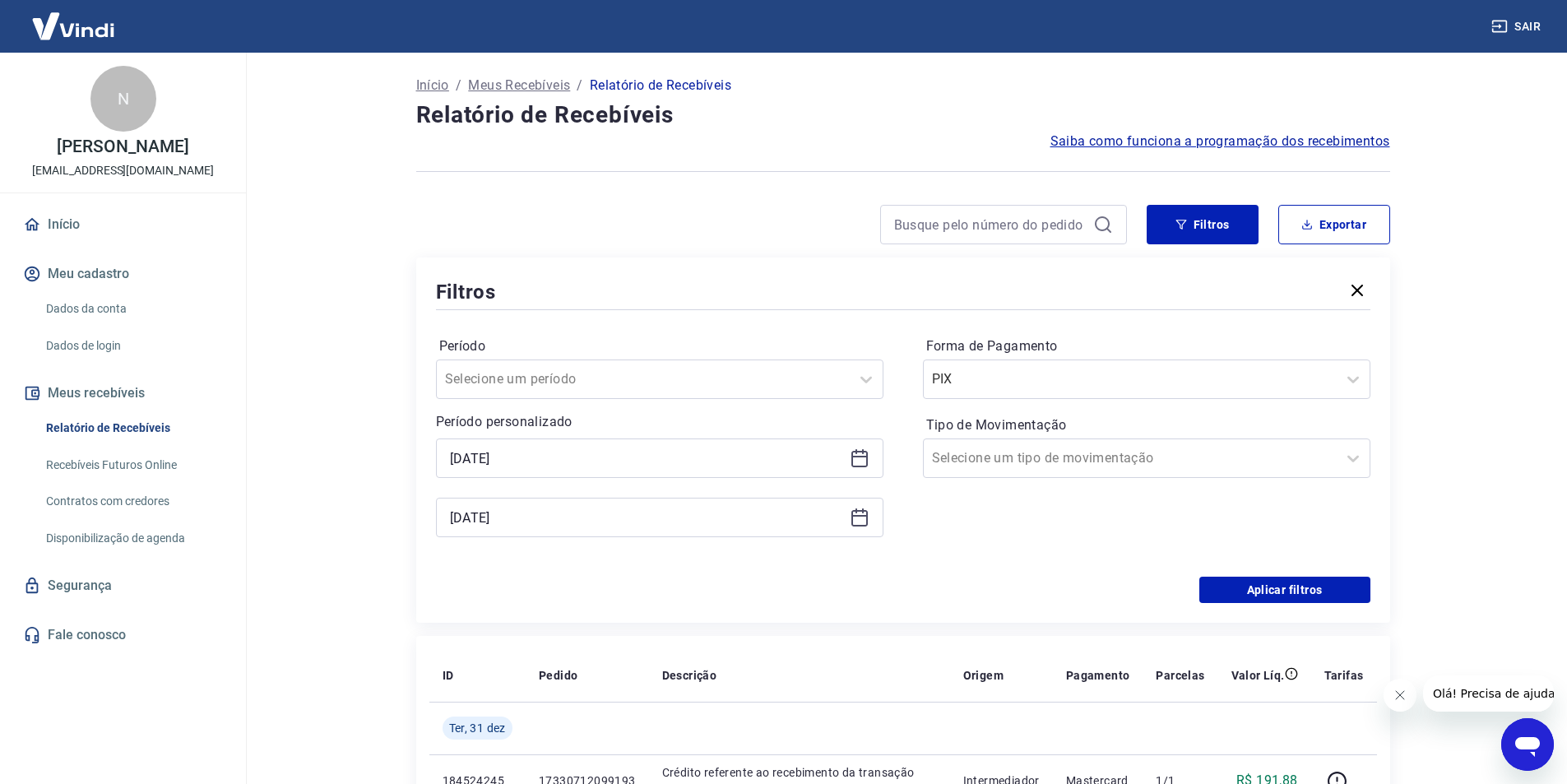
click at [948, 584] on div "Aplicar filtros" at bounding box center [904, 590] width 934 height 26
click at [1293, 589] on button "Aplicar filtros" at bounding box center [1285, 590] width 171 height 26
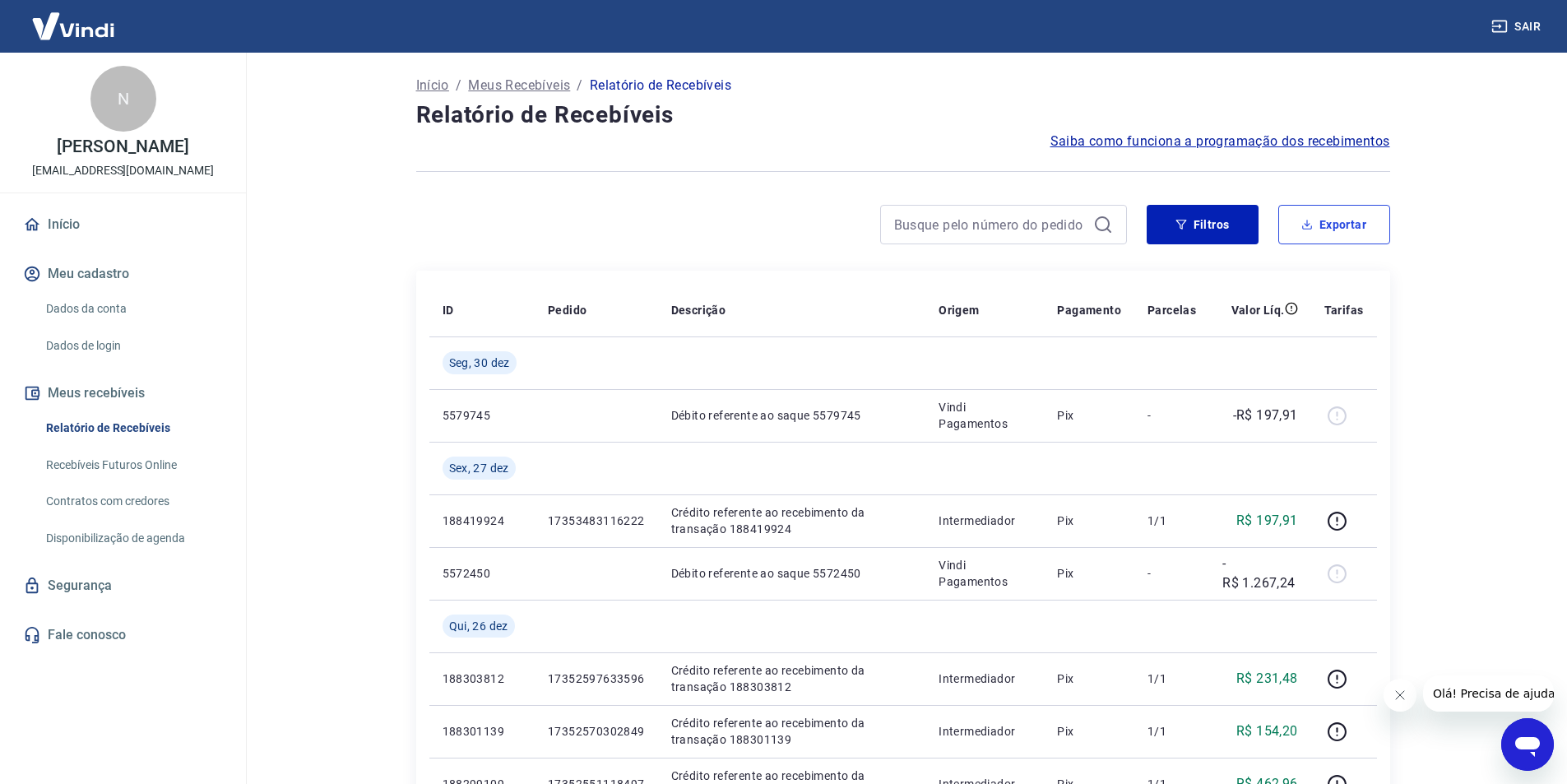
click at [1324, 227] on button "Exportar" at bounding box center [1335, 224] width 112 height 39
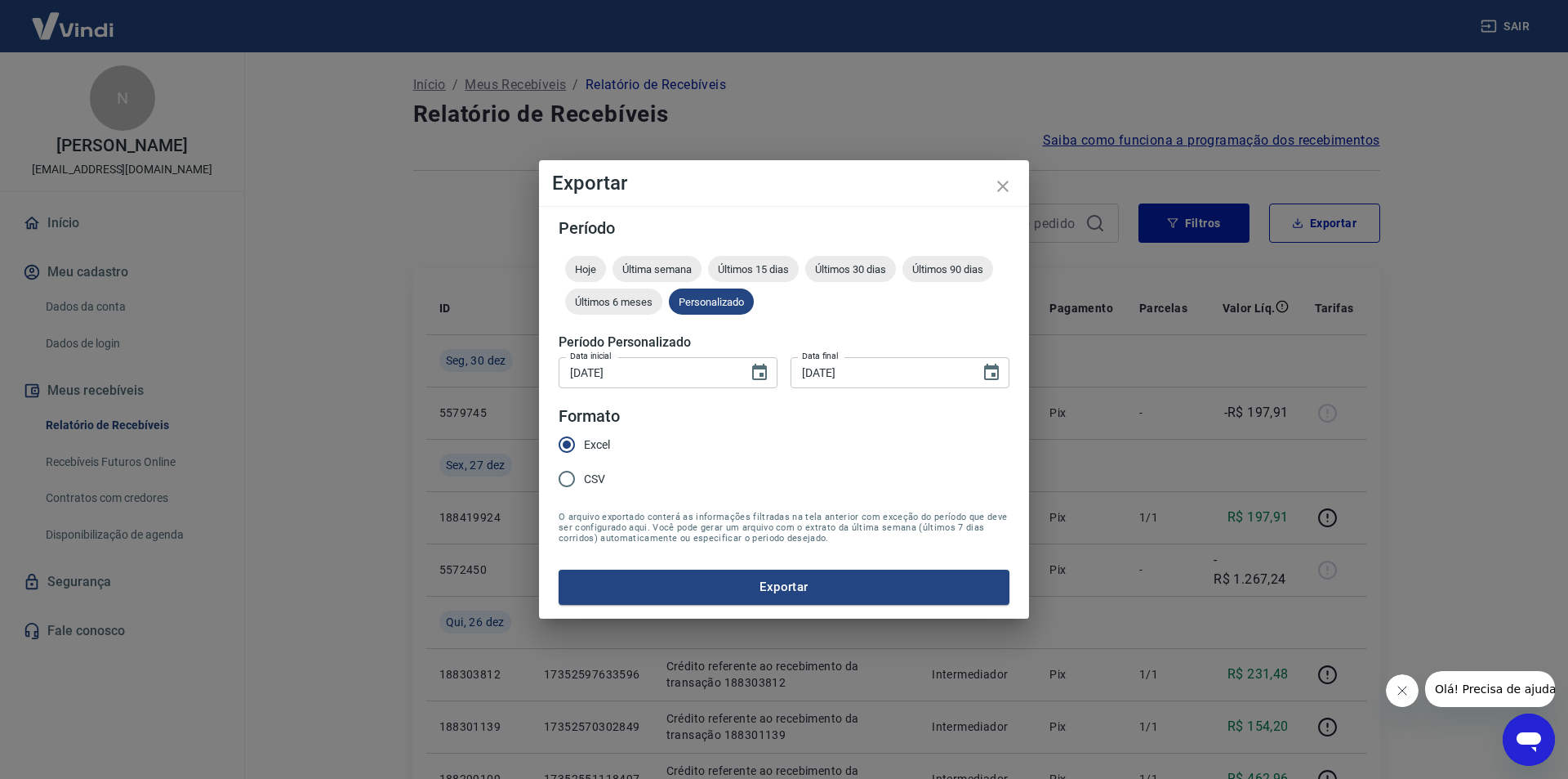
click at [778, 588] on button "Exportar" at bounding box center [784, 586] width 451 height 34
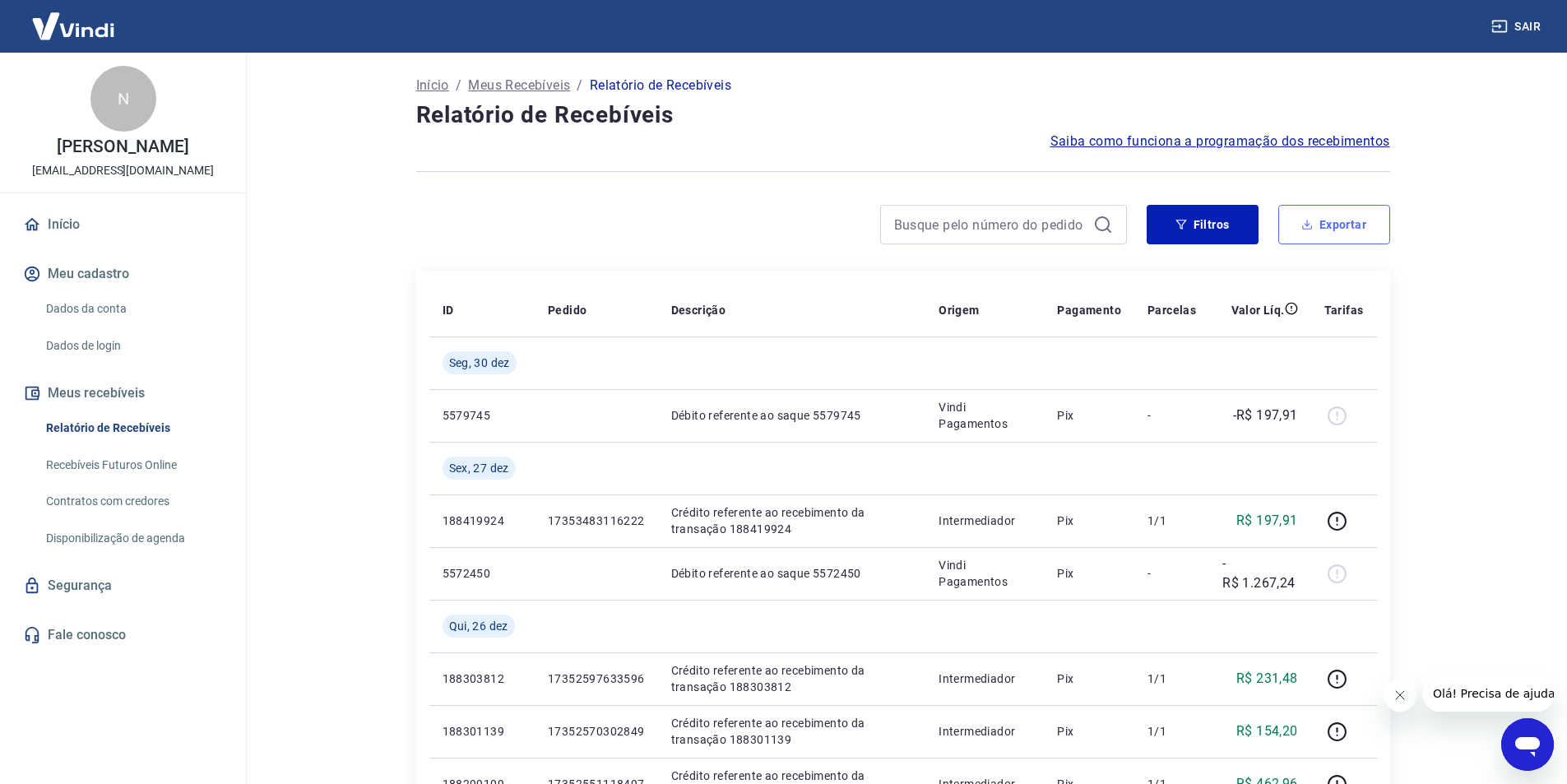
click at [1314, 224] on button "Exportar" at bounding box center [1335, 224] width 112 height 39
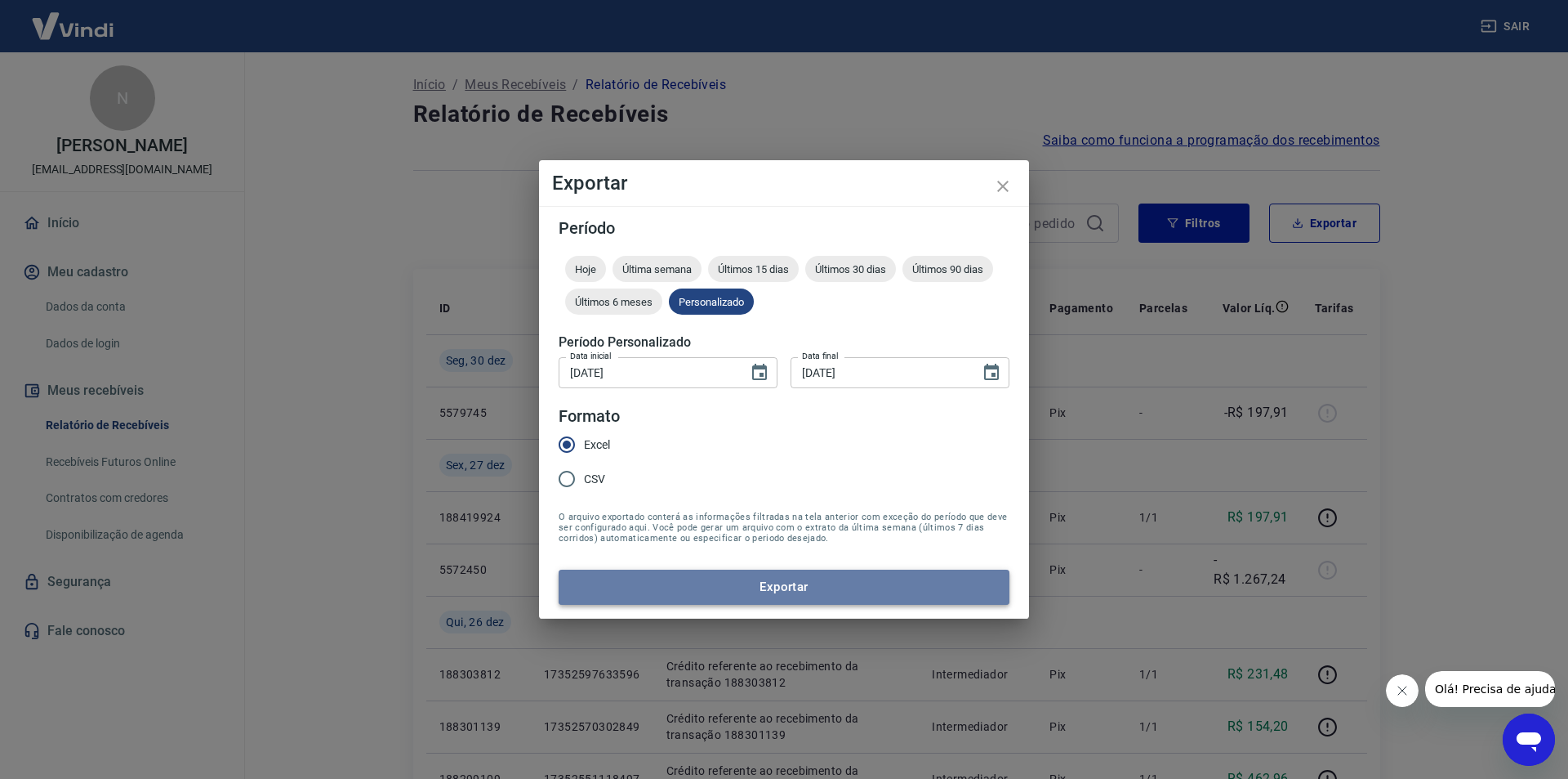
click at [779, 589] on button "Exportar" at bounding box center [784, 586] width 451 height 34
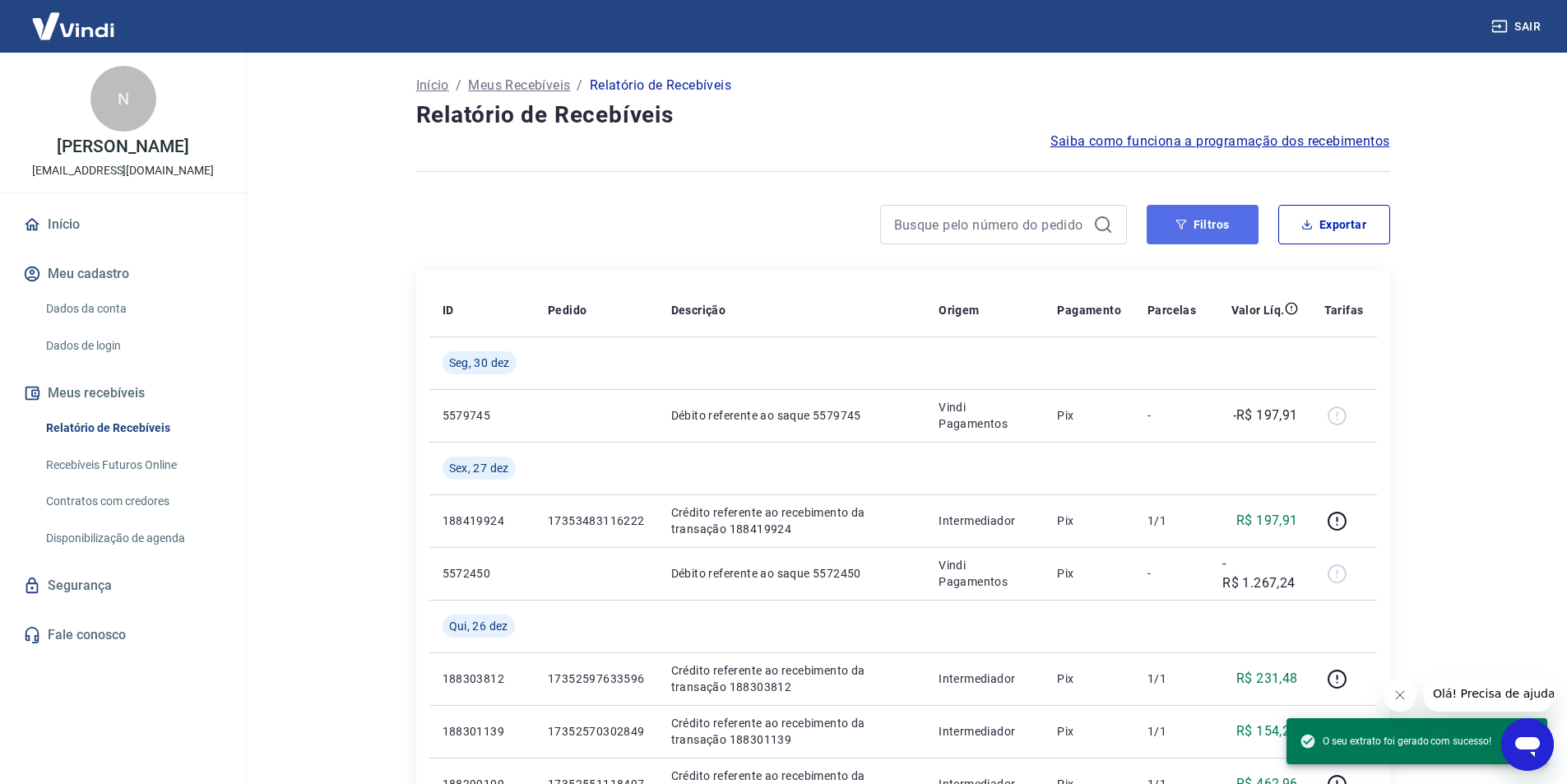
click at [1216, 224] on button "Filtros" at bounding box center [1203, 224] width 112 height 39
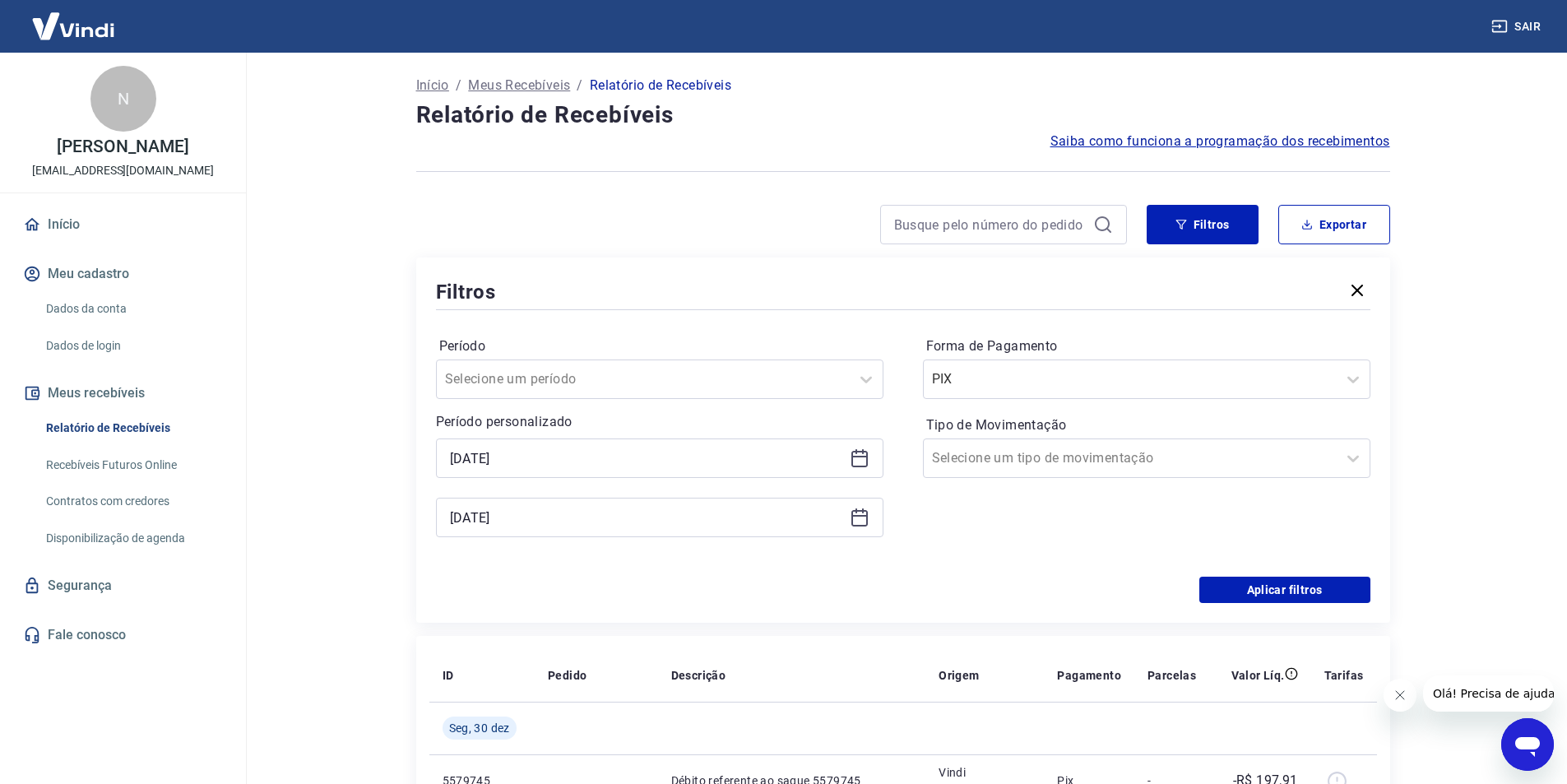
click at [868, 454] on icon at bounding box center [860, 458] width 20 height 20
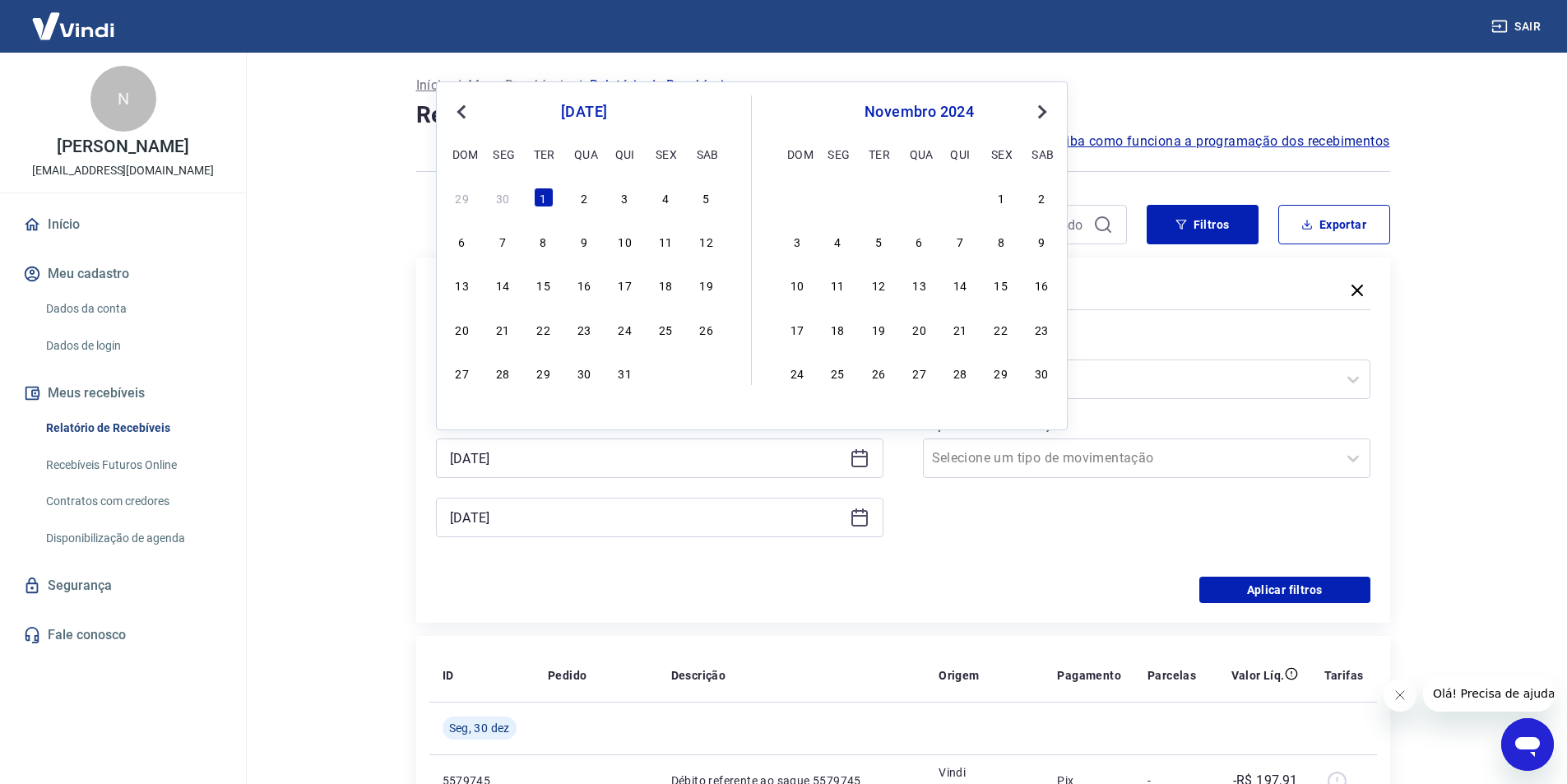
click at [1041, 110] on span "Next Month" at bounding box center [1041, 111] width 0 height 19
click at [920, 195] on div "1" at bounding box center [919, 197] width 20 height 20
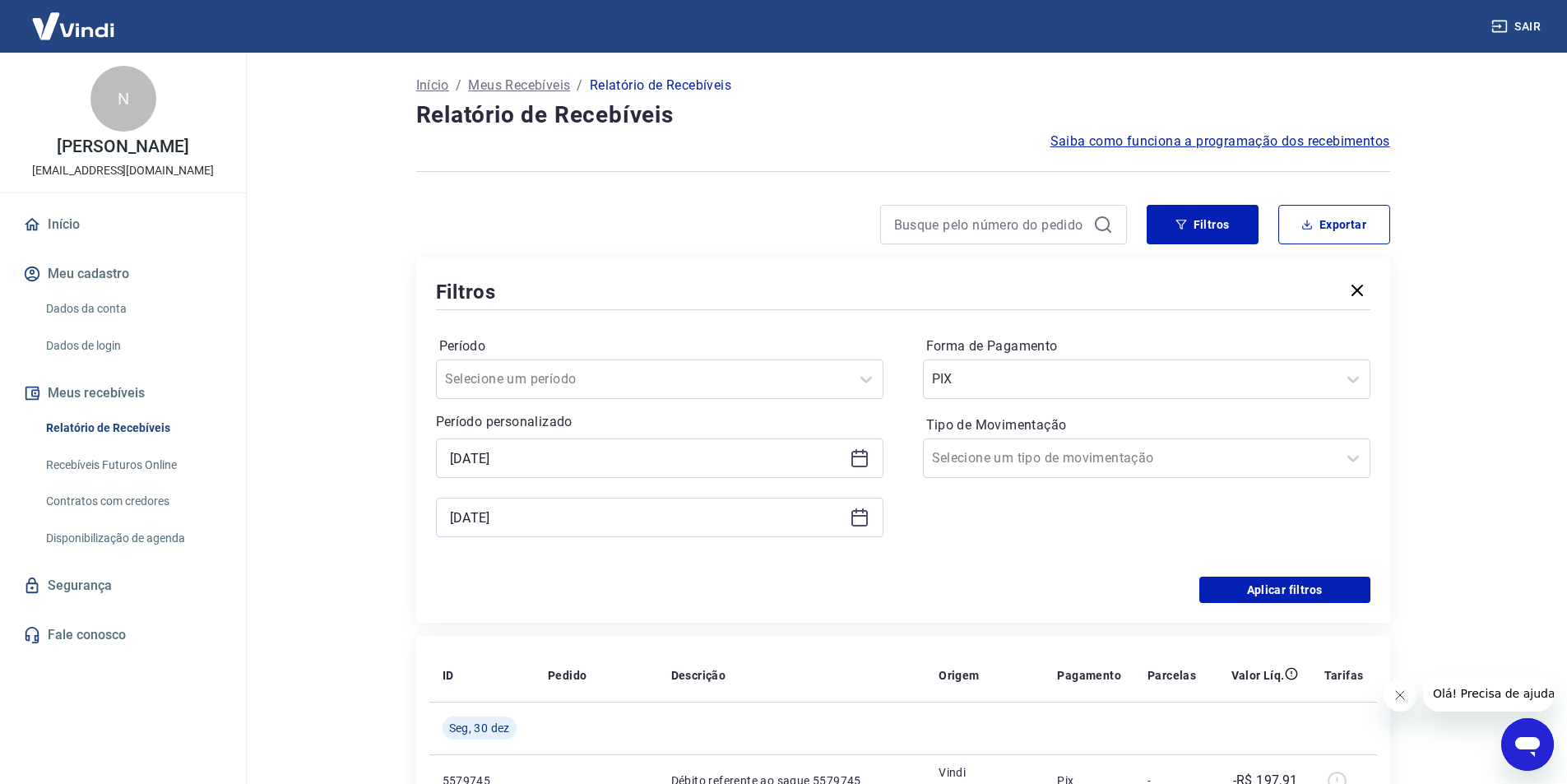
type input "[DATE]"
click at [1043, 112] on h4 "Relatório de Recebíveis" at bounding box center [903, 116] width 974 height 33
click at [855, 514] on icon at bounding box center [860, 517] width 20 height 20
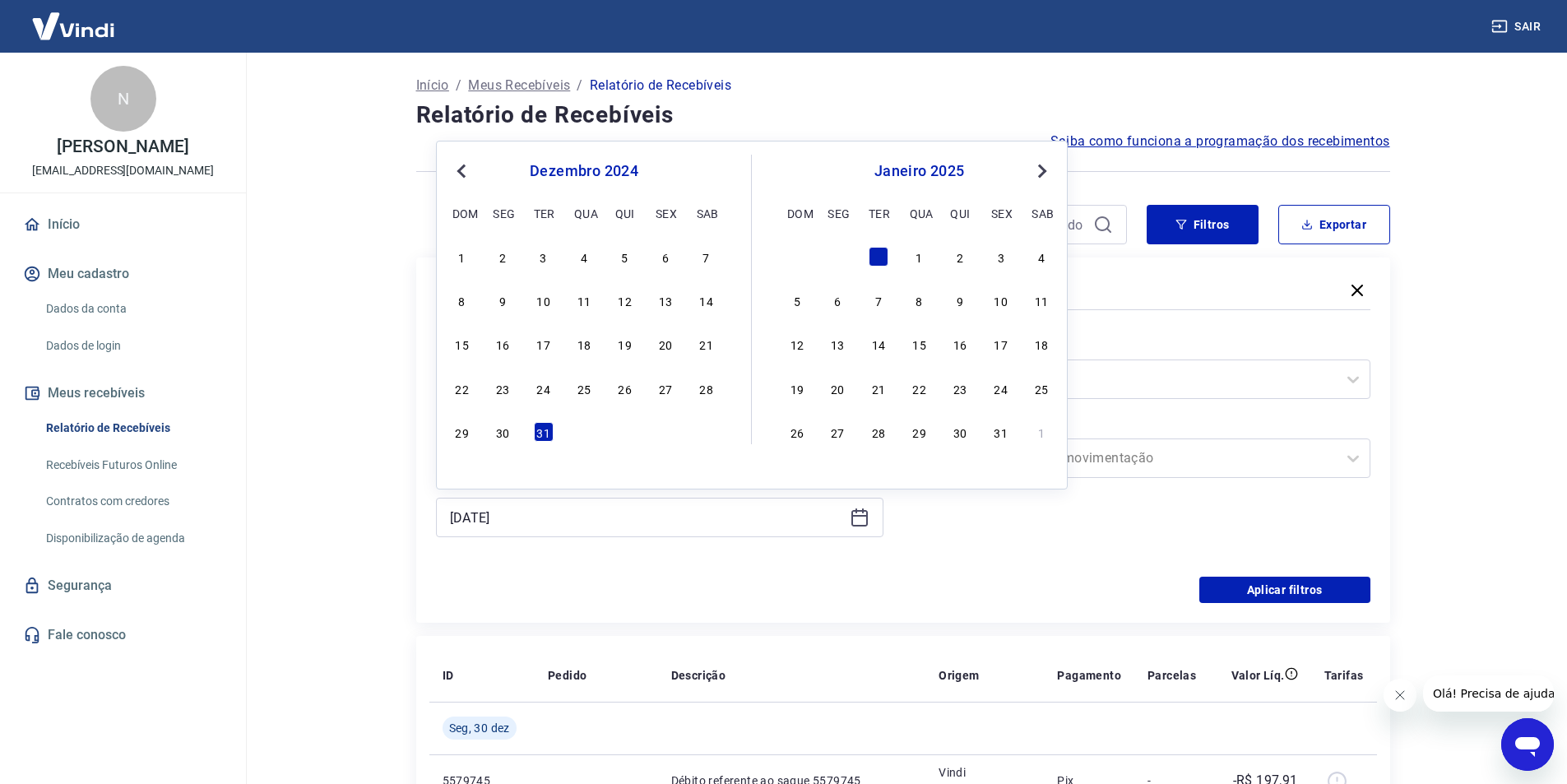
click at [1041, 176] on span "Next Month" at bounding box center [1041, 171] width 0 height 19
click at [1041, 173] on span "Next Month" at bounding box center [1041, 171] width 0 height 19
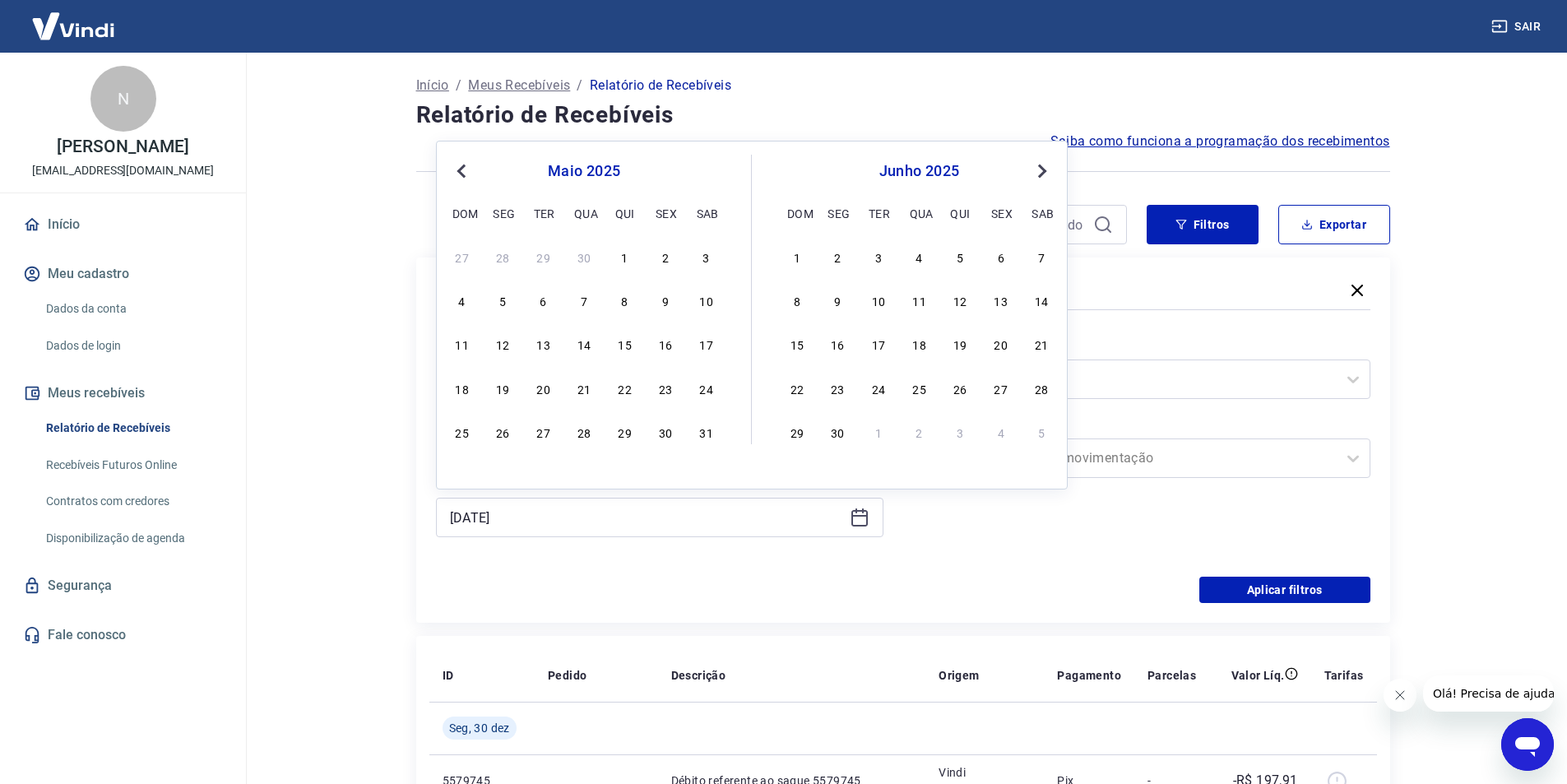
click at [1041, 173] on span "Next Month" at bounding box center [1041, 171] width 0 height 19
drag, startPoint x: 957, startPoint y: 436, endPoint x: 1023, endPoint y: 403, distance: 73.8
click at [957, 435] on div "31" at bounding box center [960, 432] width 20 height 20
type input "[DATE]"
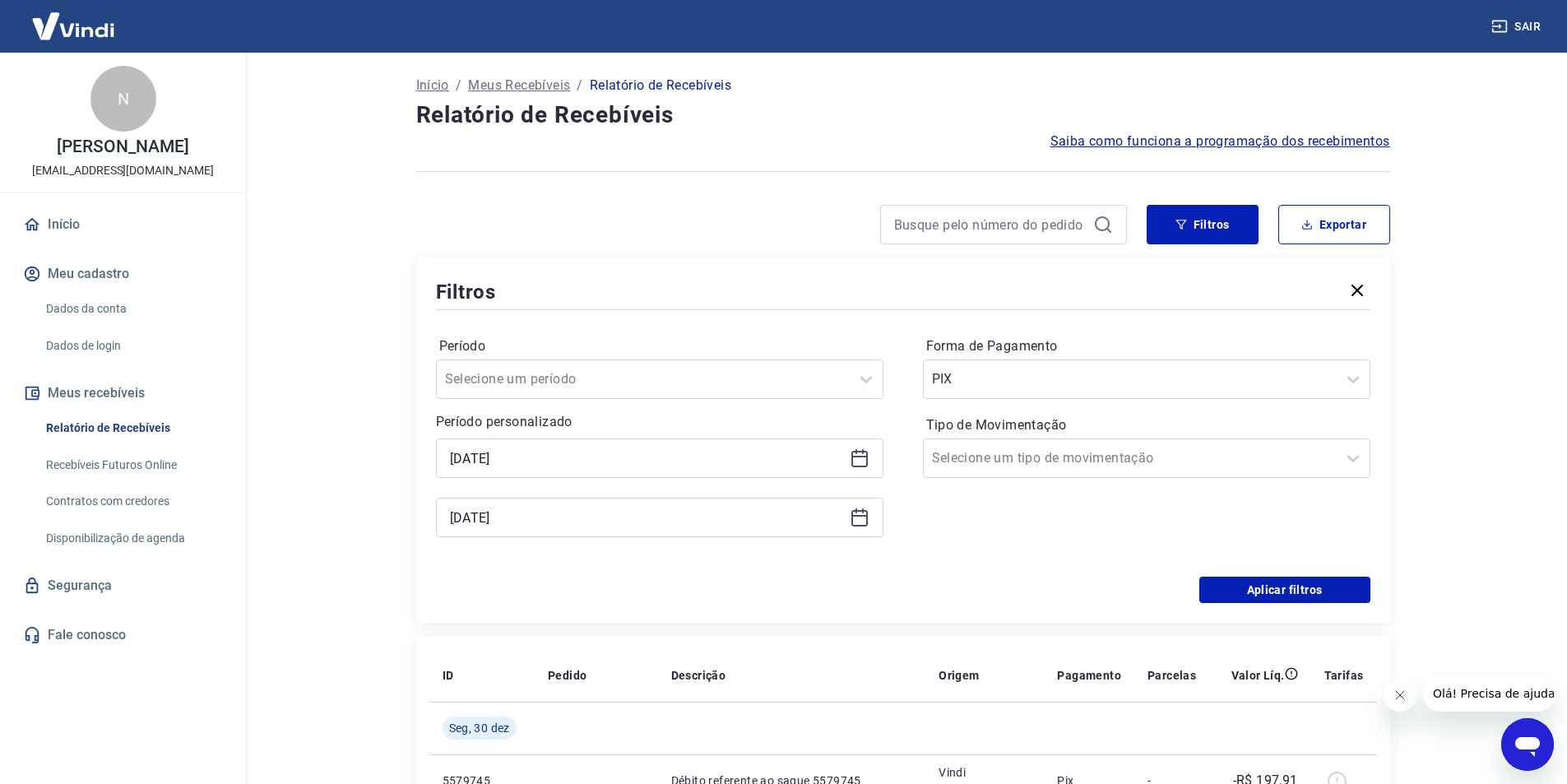
click at [725, 575] on div "Período Selecione um período Período personalizado Selected date: [DATE] [DATE]…" at bounding box center [904, 445] width 934 height 263
click at [1284, 598] on button "Aplicar filtros" at bounding box center [1285, 590] width 171 height 26
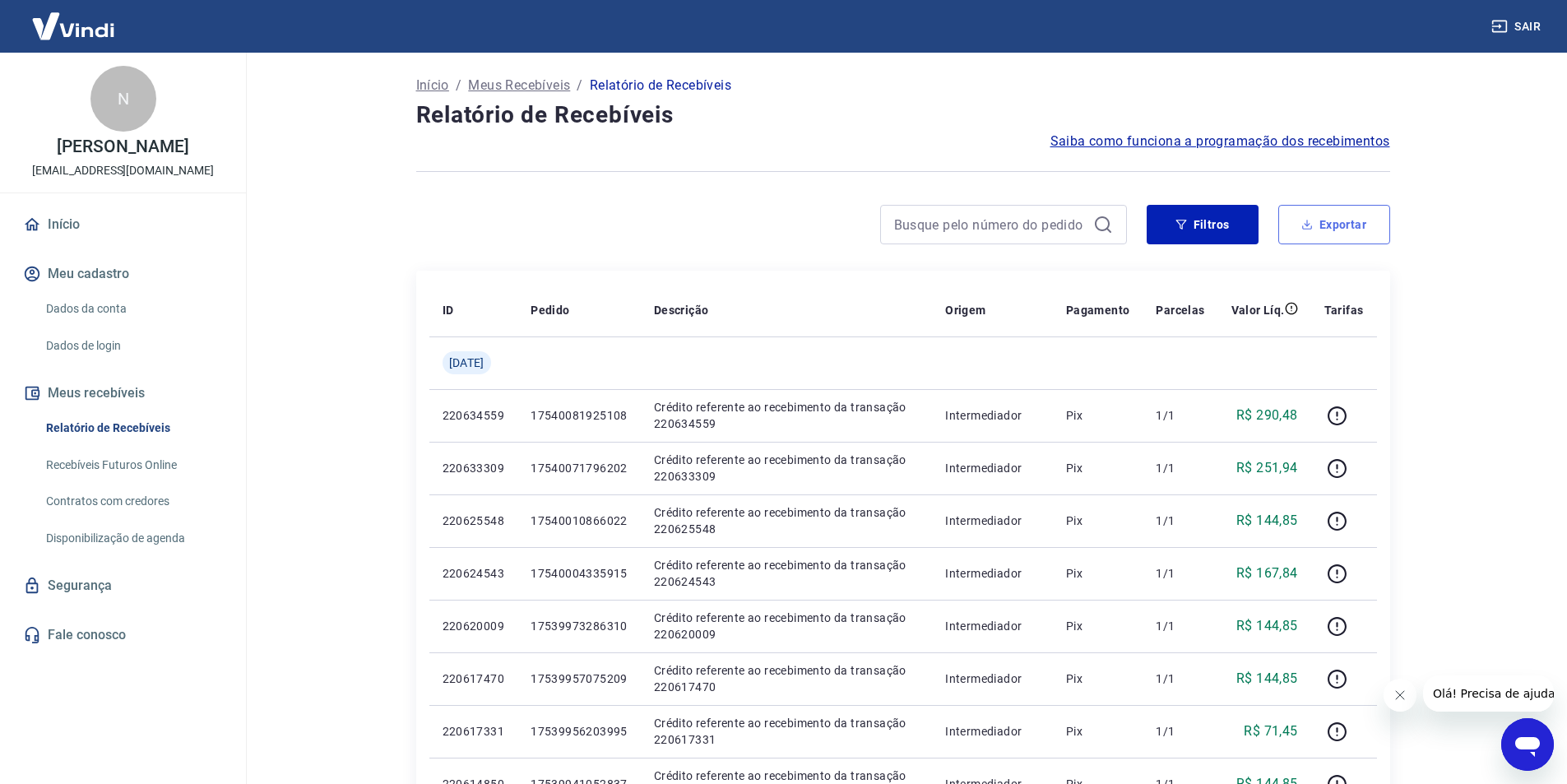
click at [1317, 222] on button "Exportar" at bounding box center [1335, 224] width 112 height 39
type input "[DATE]"
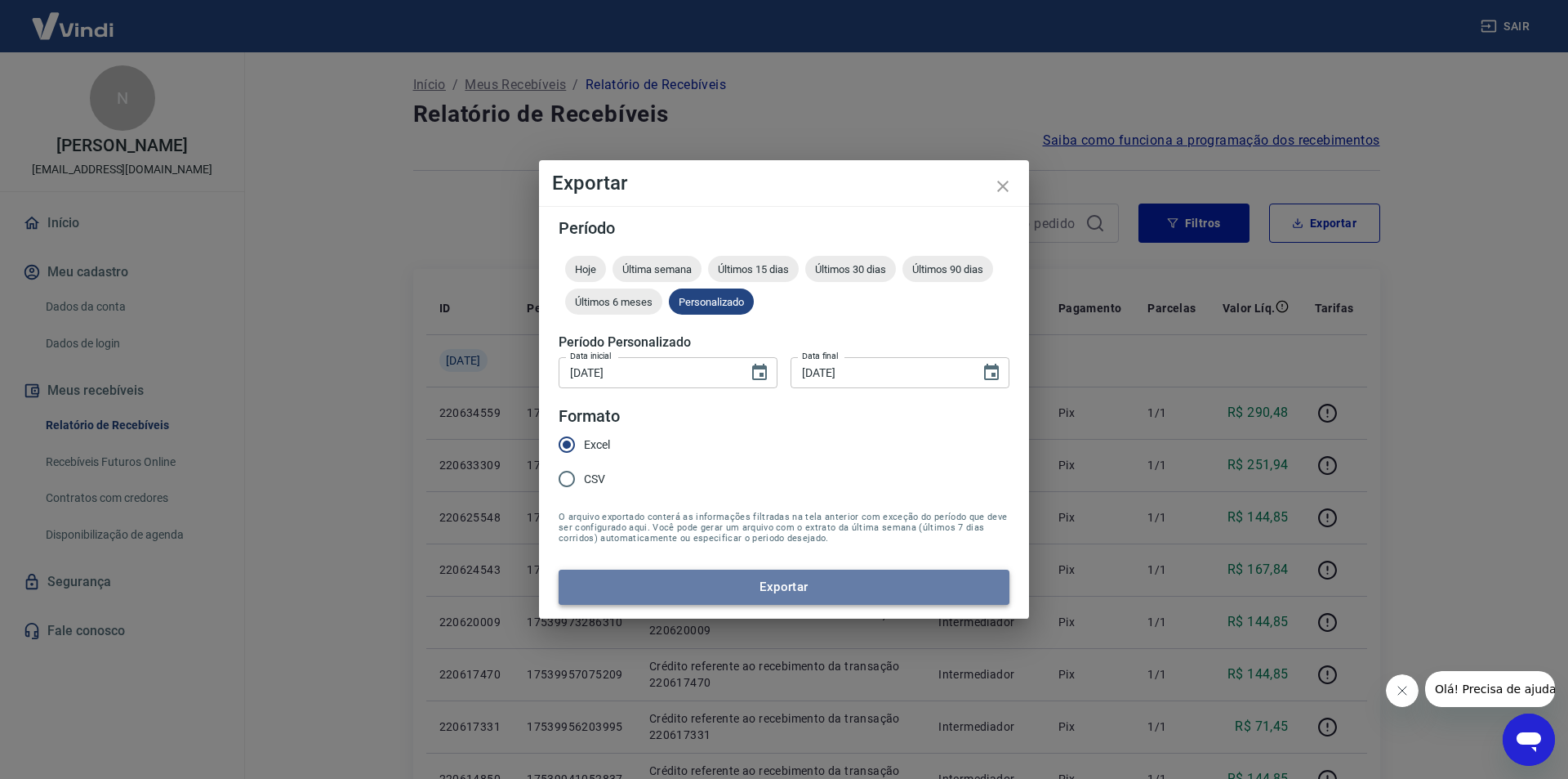
click at [738, 582] on button "Exportar" at bounding box center [784, 586] width 451 height 34
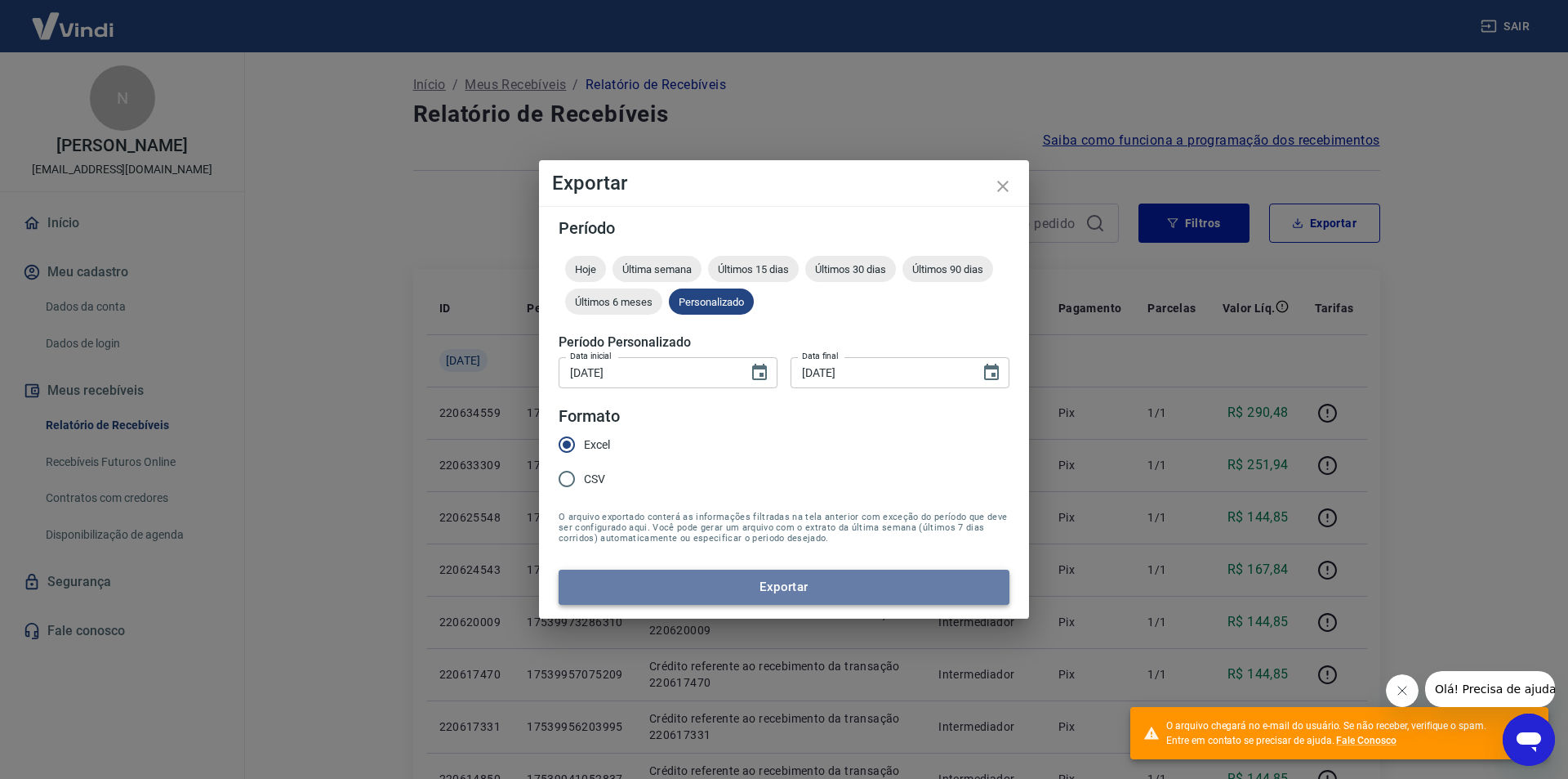
click at [768, 588] on button "Exportar" at bounding box center [784, 586] width 451 height 34
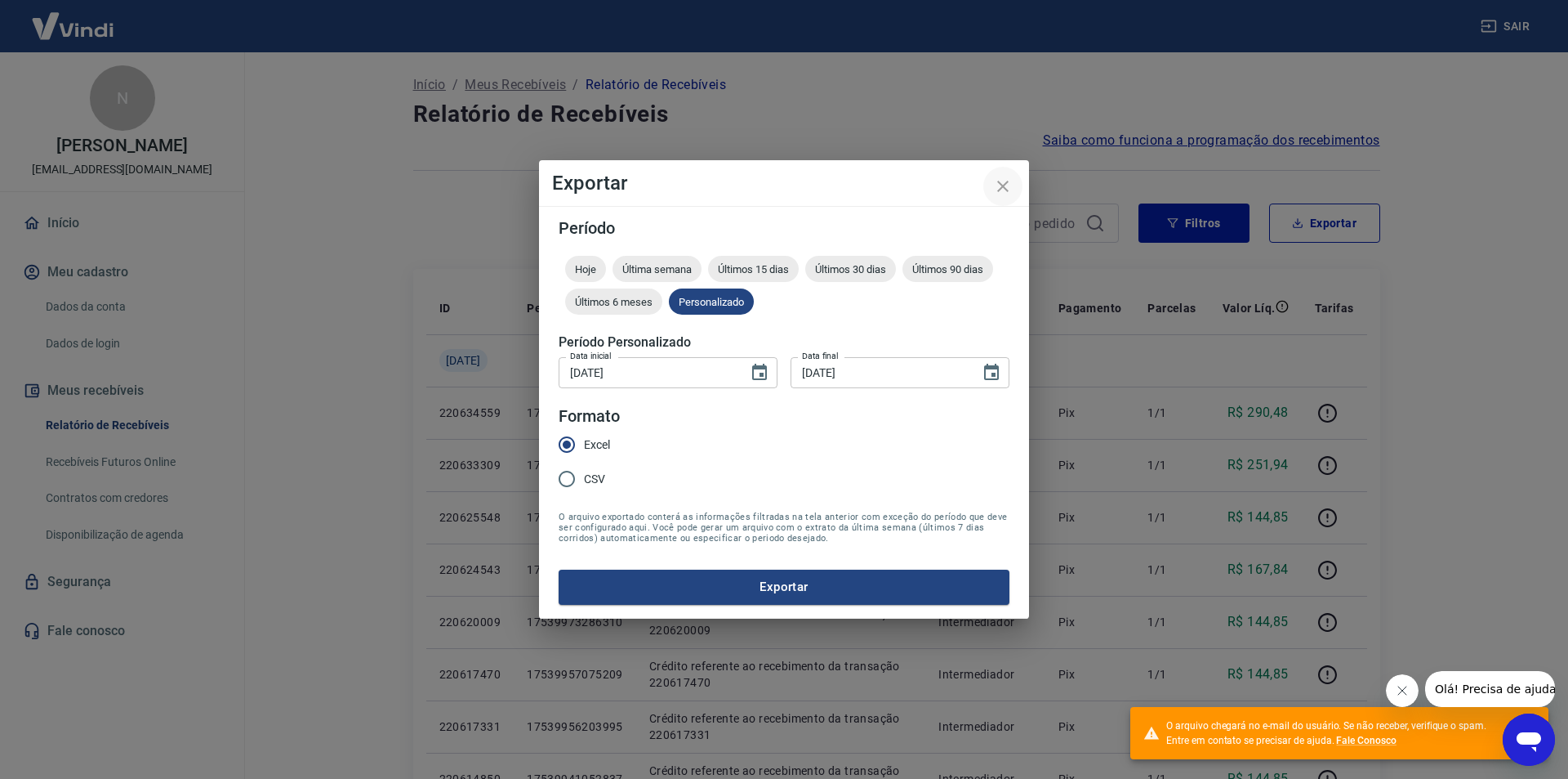
click at [998, 190] on icon "close" at bounding box center [1003, 186] width 20 height 20
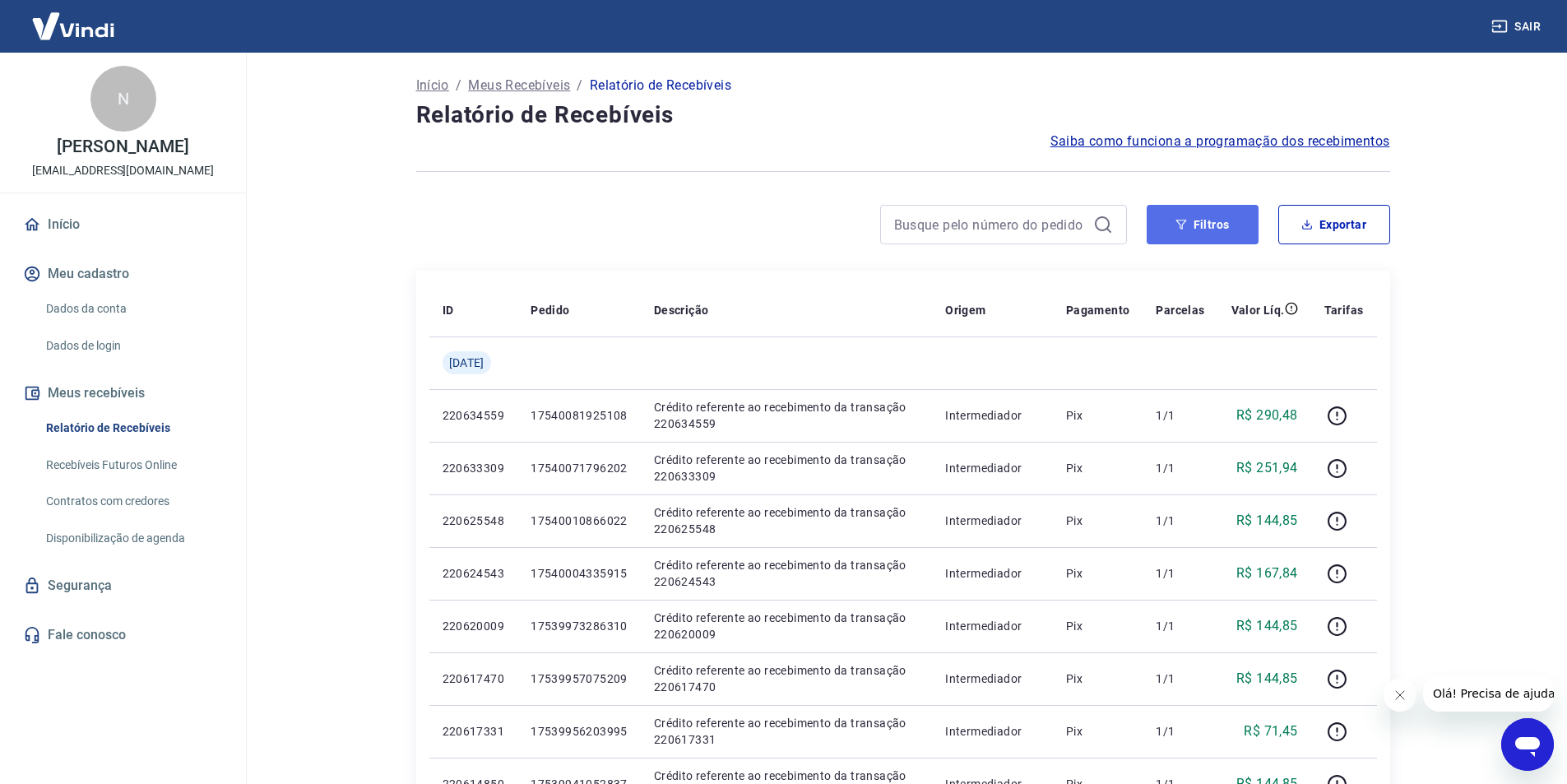
click at [1210, 229] on button "Filtros" at bounding box center [1203, 224] width 112 height 39
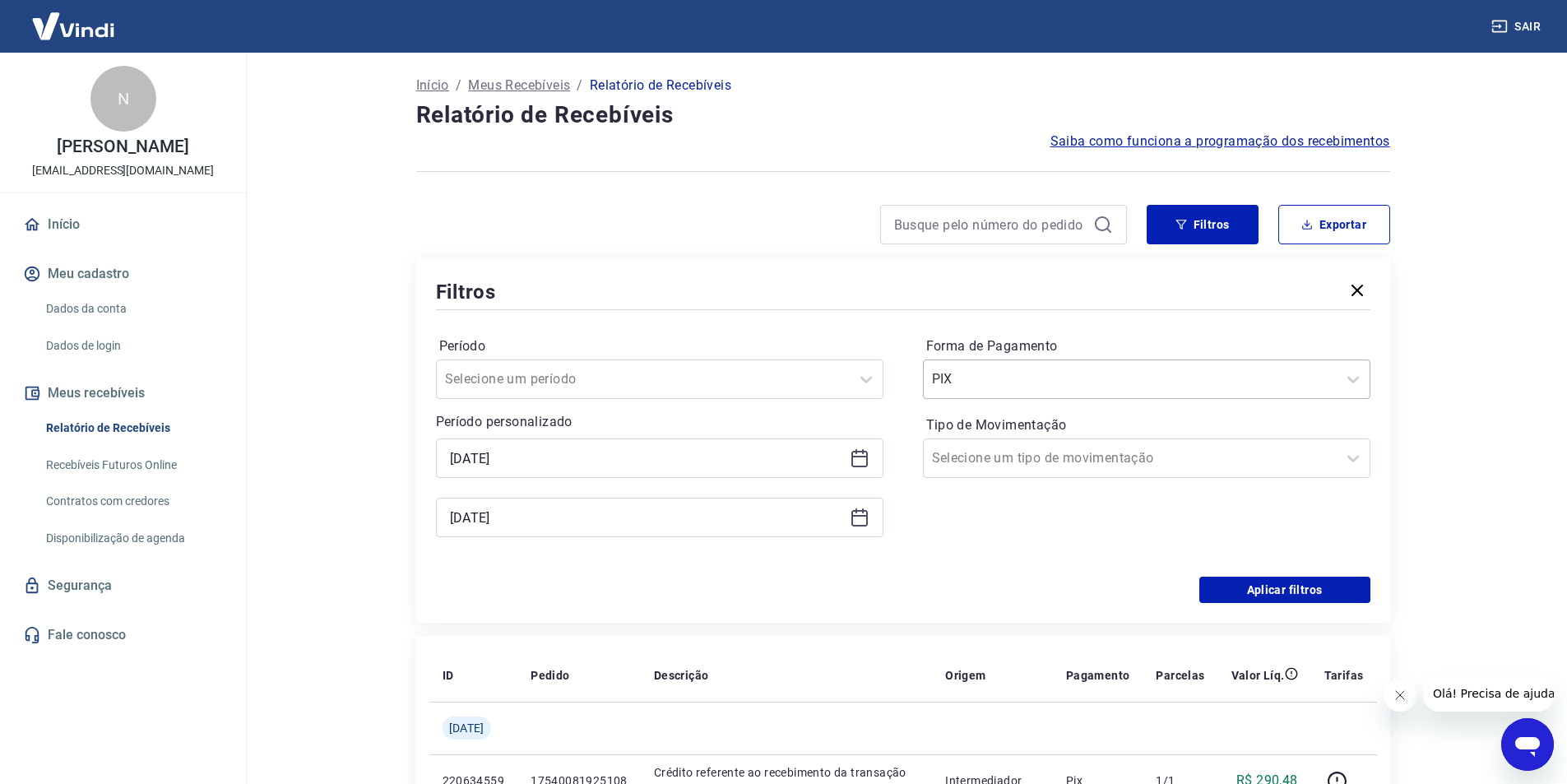
click at [954, 380] on input "Forma de Pagamento" at bounding box center [1016, 379] width 167 height 20
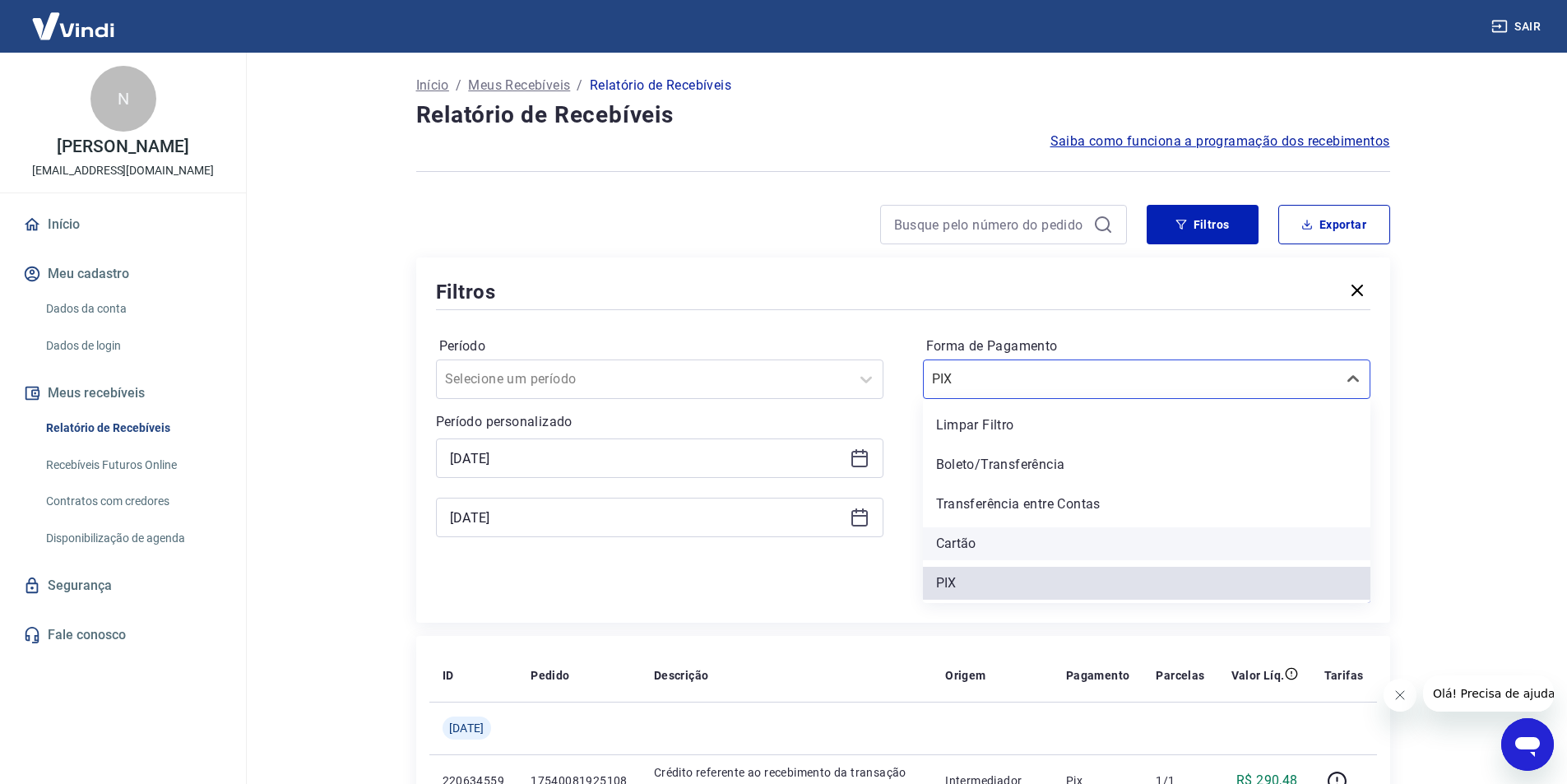
click at [962, 542] on div "Cartão" at bounding box center [1146, 544] width 448 height 33
click at [962, 542] on div "Forma de Pagamento option Cartão focused, 4 of 5. 5 results available. Use Up a…" at bounding box center [1146, 444] width 448 height 223
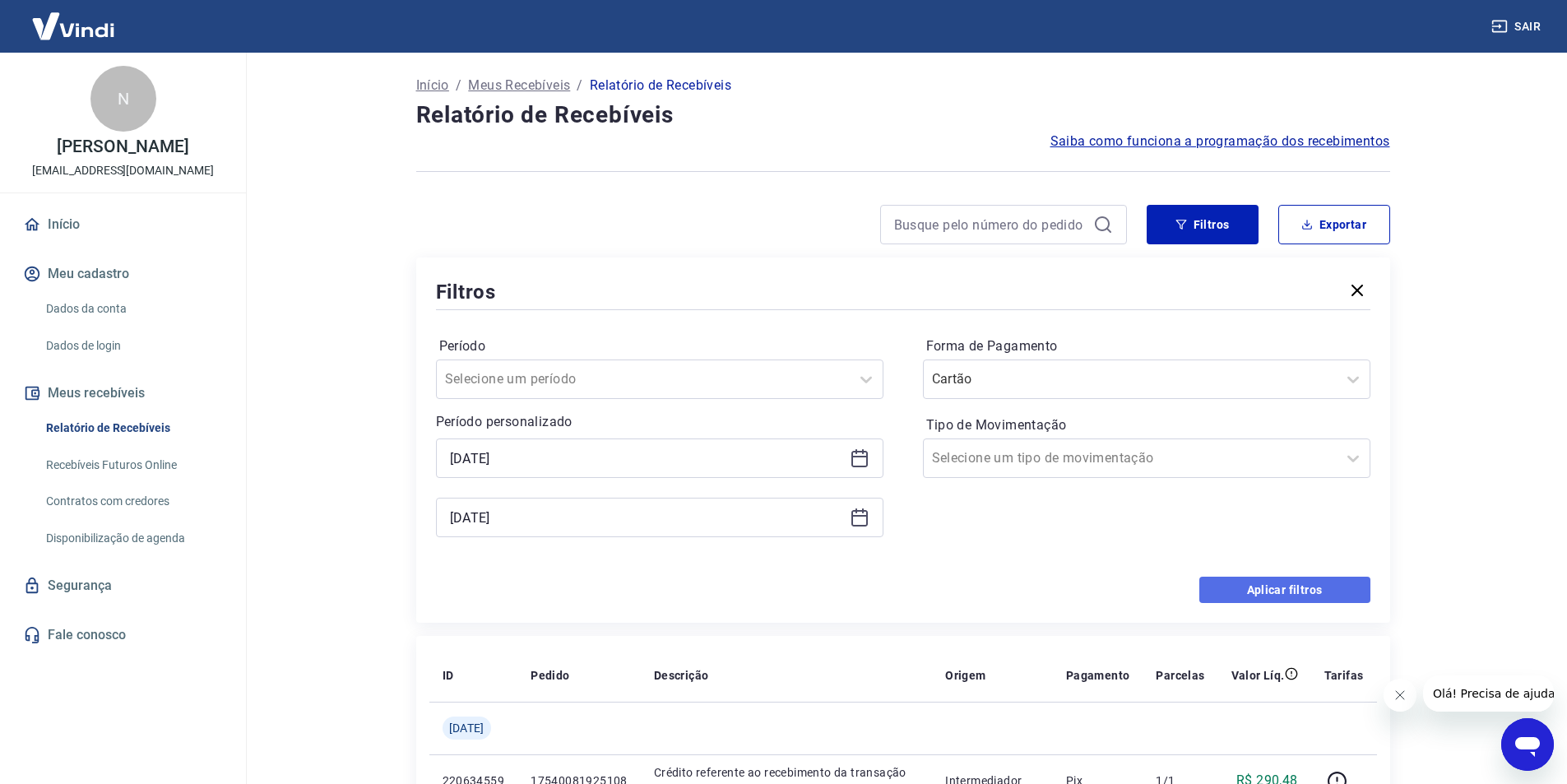
click at [1283, 582] on button "Aplicar filtros" at bounding box center [1285, 590] width 171 height 26
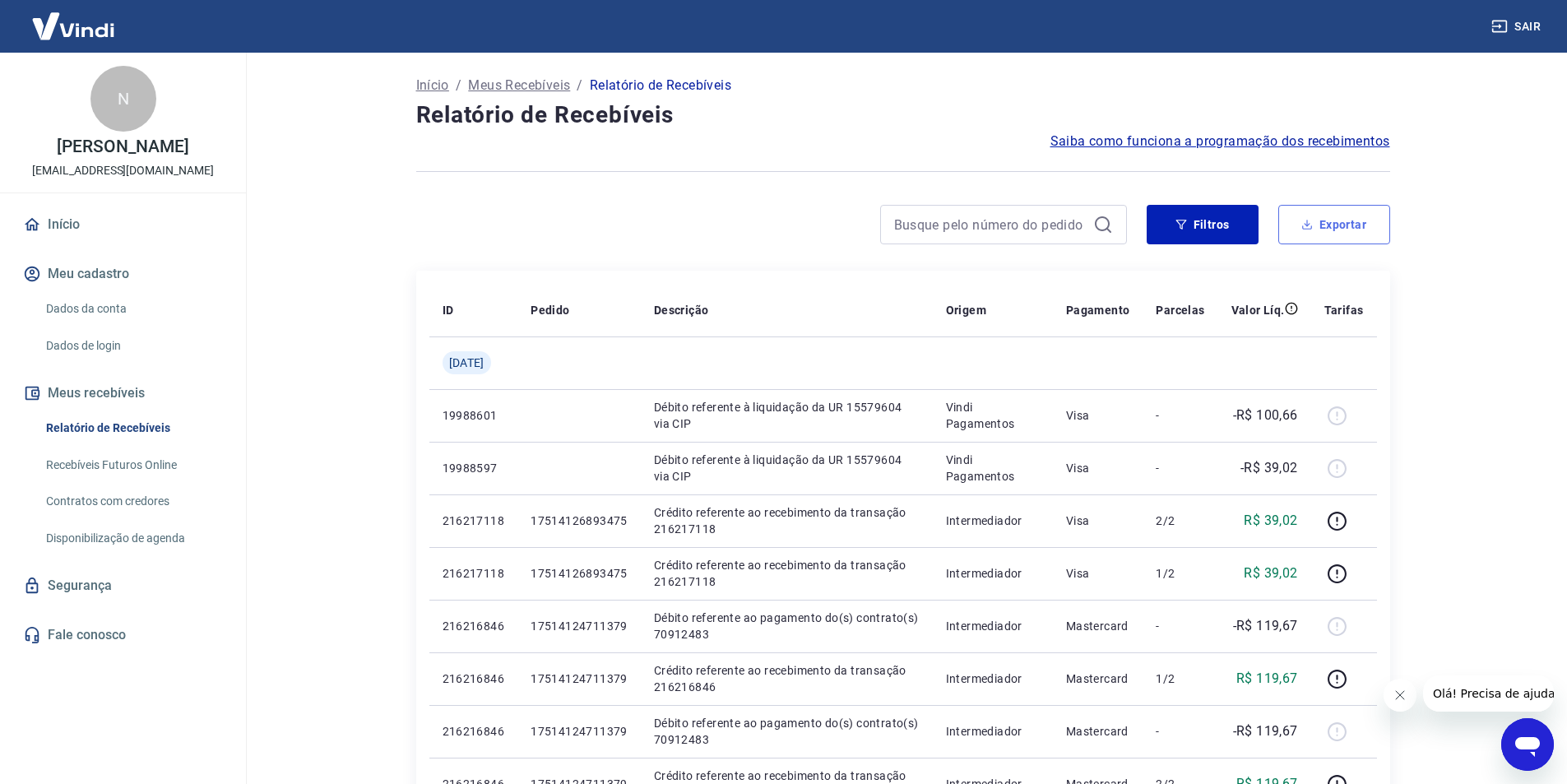
click at [1322, 231] on button "Exportar" at bounding box center [1335, 224] width 112 height 39
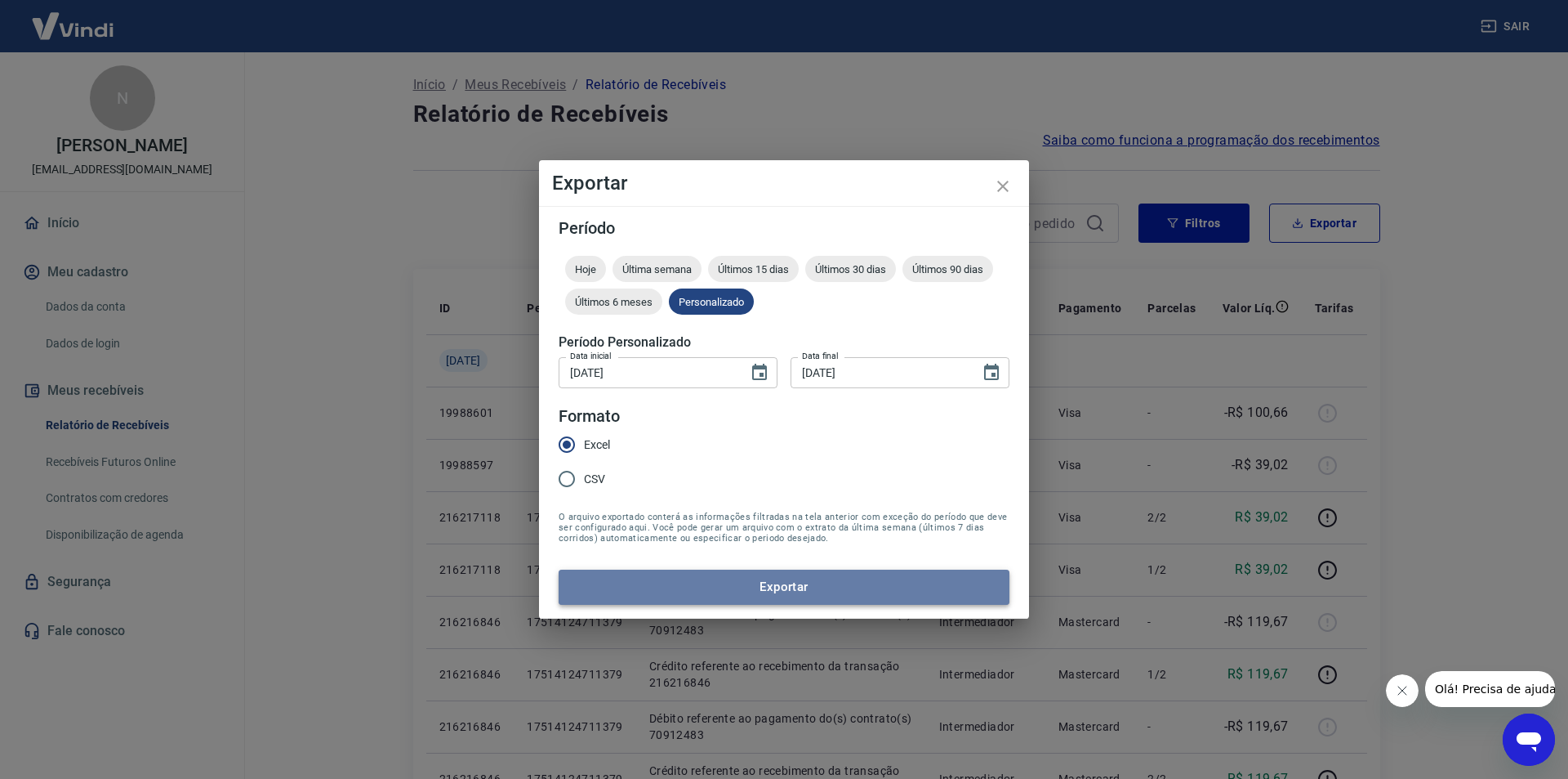
click at [790, 585] on button "Exportar" at bounding box center [784, 586] width 451 height 34
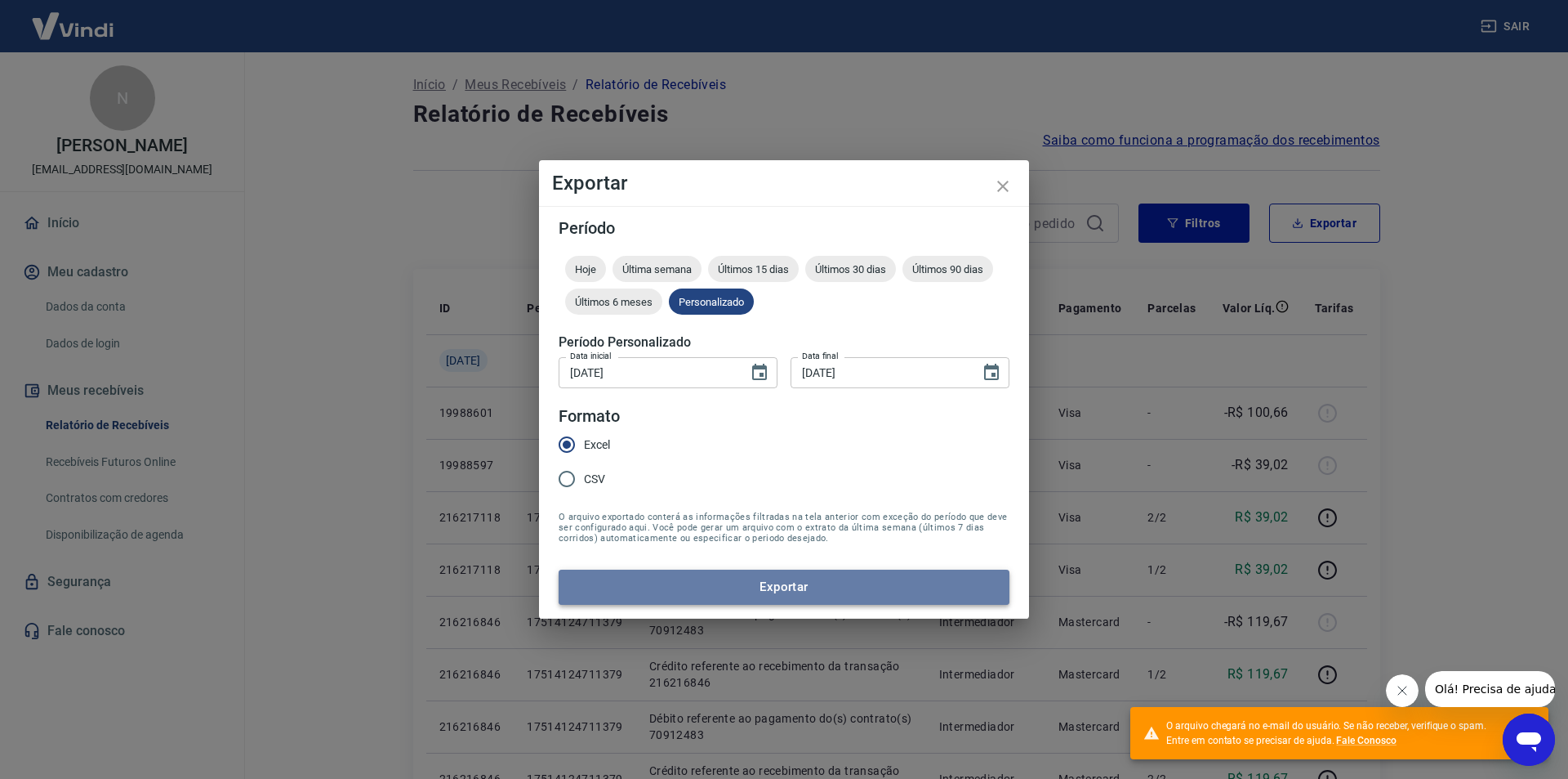
click at [798, 585] on button "Exportar" at bounding box center [784, 586] width 451 height 34
